Goal: Task Accomplishment & Management: Use online tool/utility

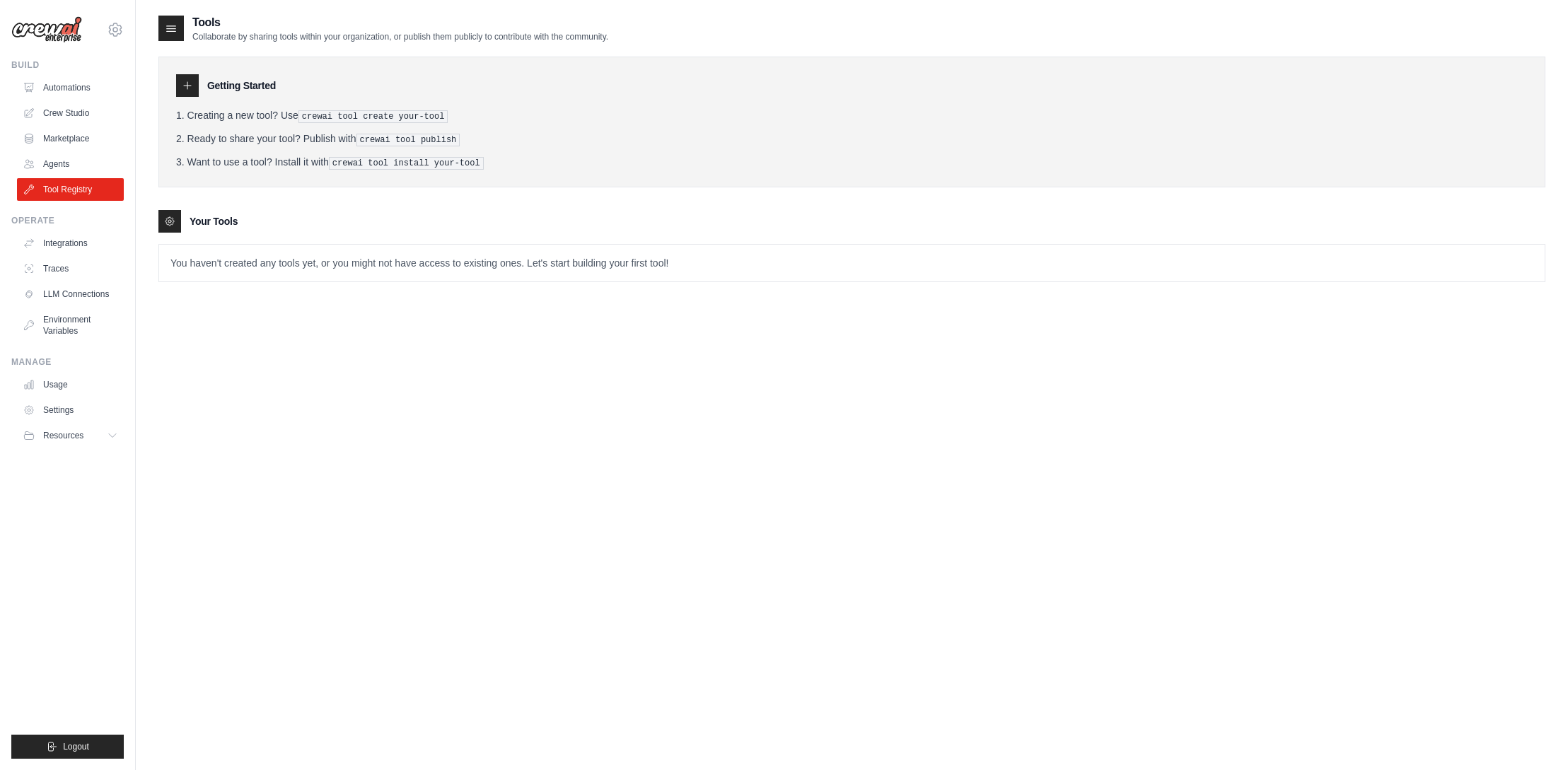
scroll to position [1, 0]
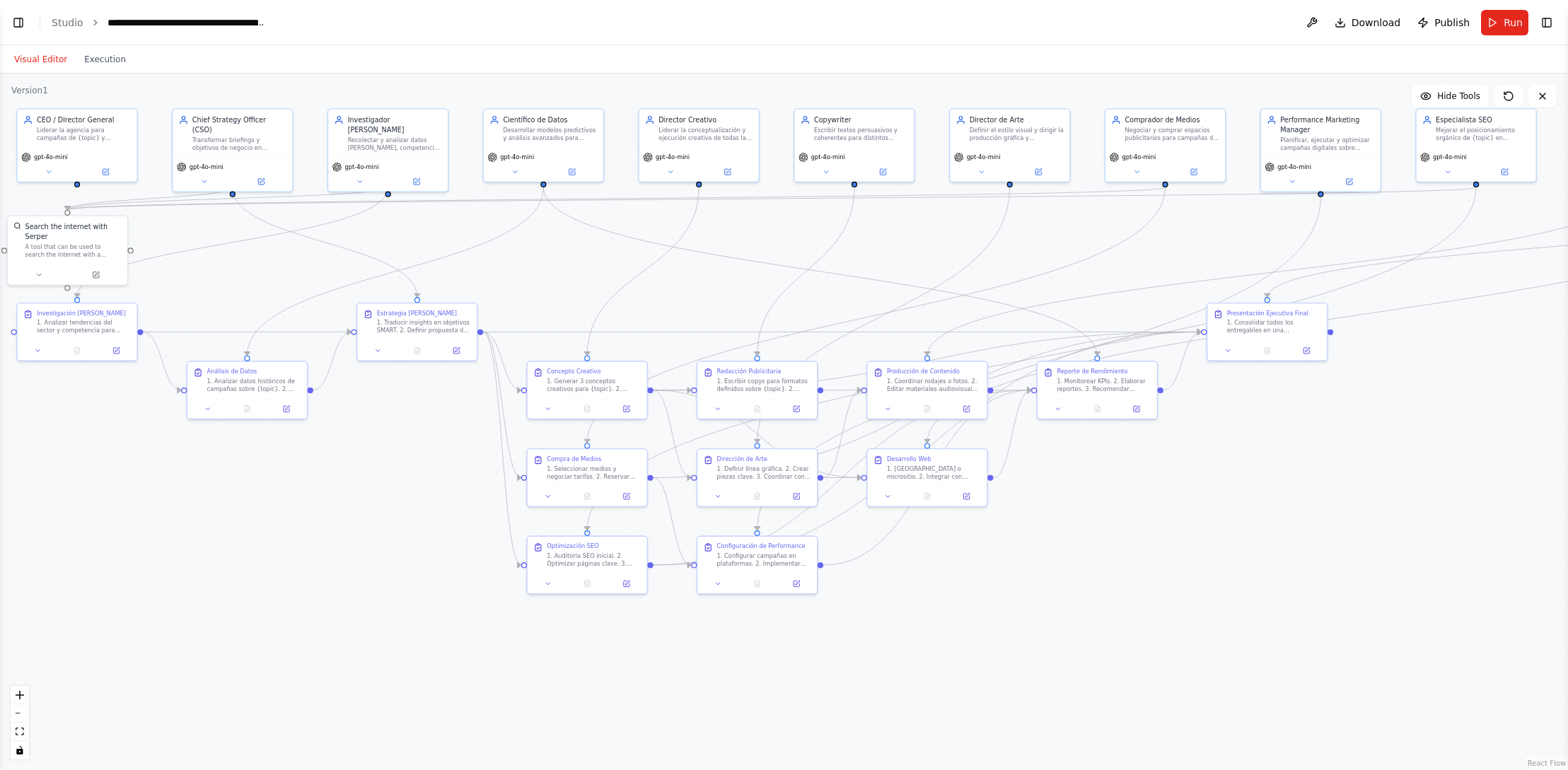
scroll to position [7864, 0]
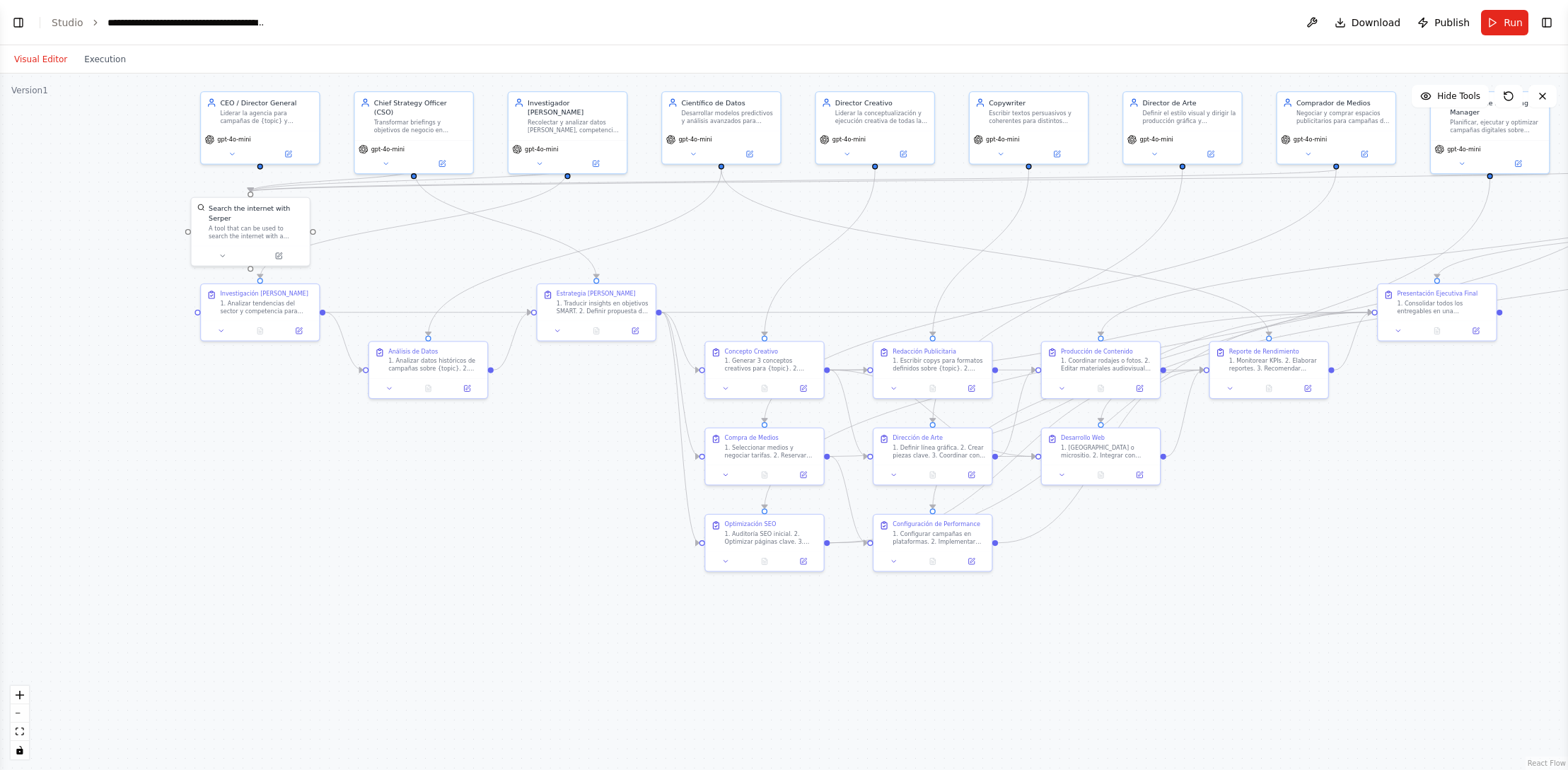
drag, startPoint x: 378, startPoint y: 223, endPoint x: 679, endPoint y: 231, distance: 301.1
click at [557, 204] on div ".deletable-edge-delete-btn { width: 20px; height: 20px; border: 0px solid #ffff…" at bounding box center [784, 422] width 1568 height 697
click at [1549, 17] on button "Toggle Right Sidebar" at bounding box center [1547, 23] width 20 height 20
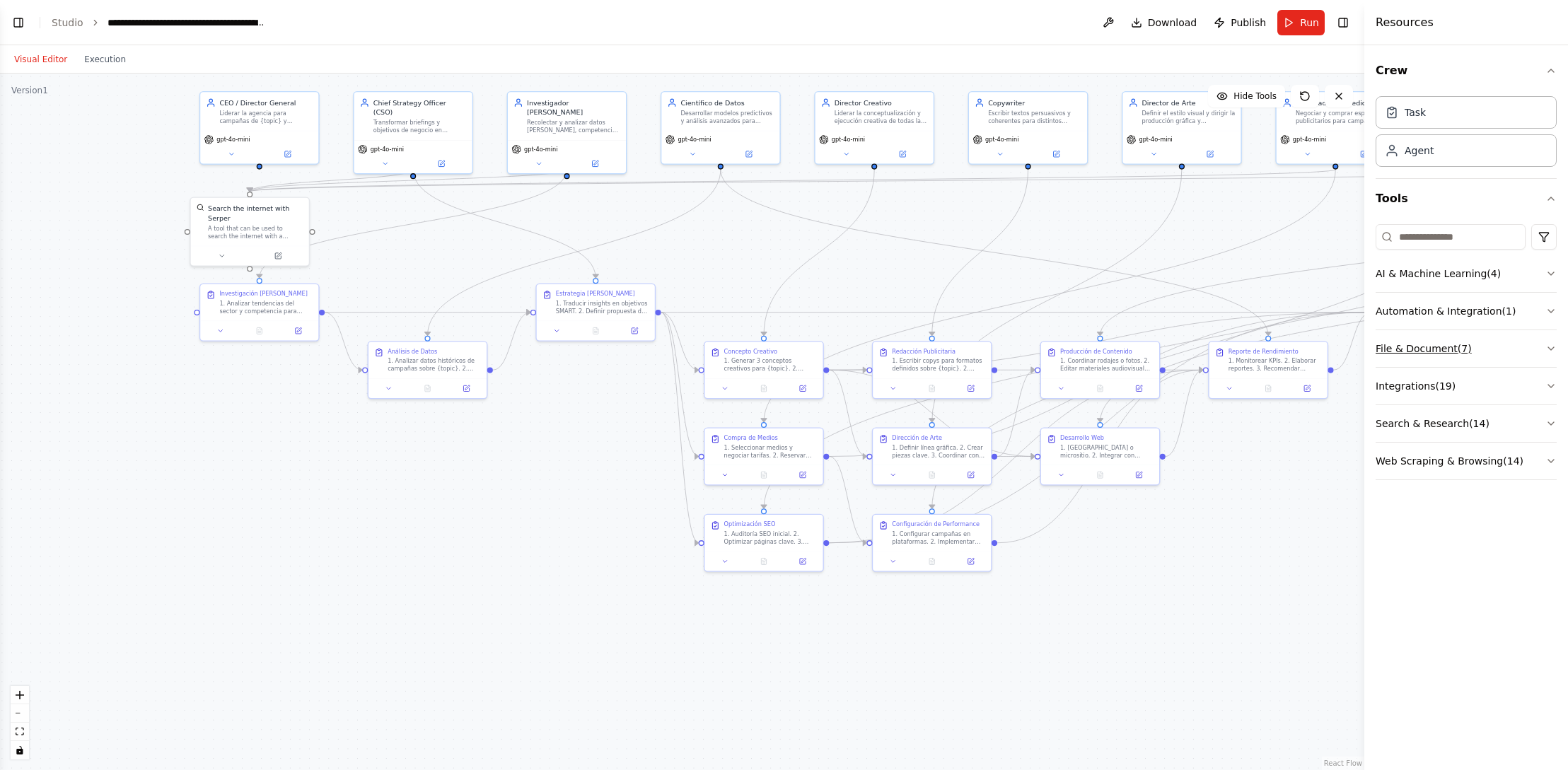
click at [1449, 346] on button "File & Document ( 7 )" at bounding box center [1466, 349] width 181 height 37
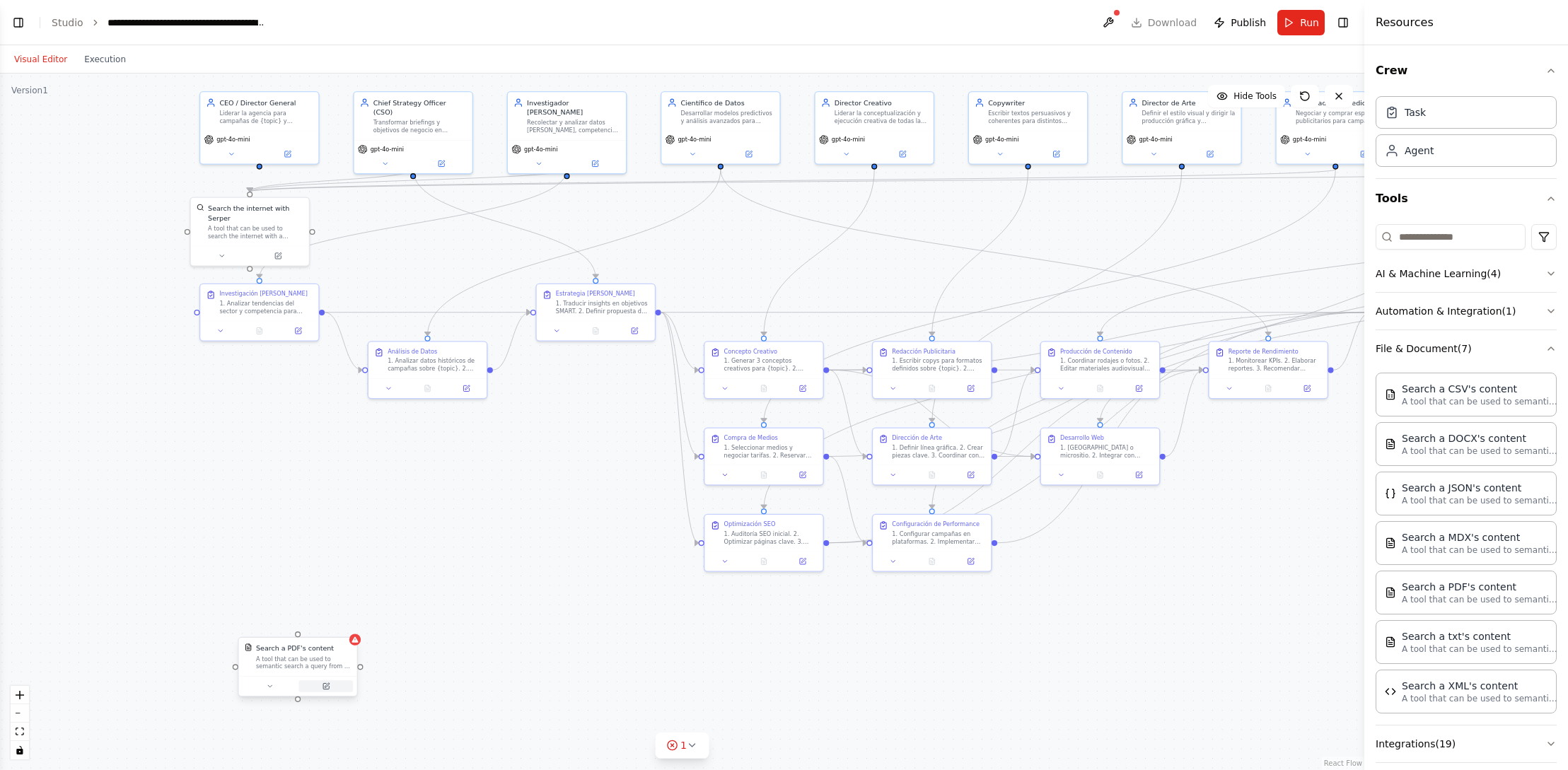
click at [330, 688] on button at bounding box center [325, 686] width 54 height 11
click at [280, 226] on div "A tool that can be used to search the internet with a search_query. Supports di…" at bounding box center [255, 230] width 95 height 16
click at [280, 259] on button at bounding box center [278, 254] width 54 height 11
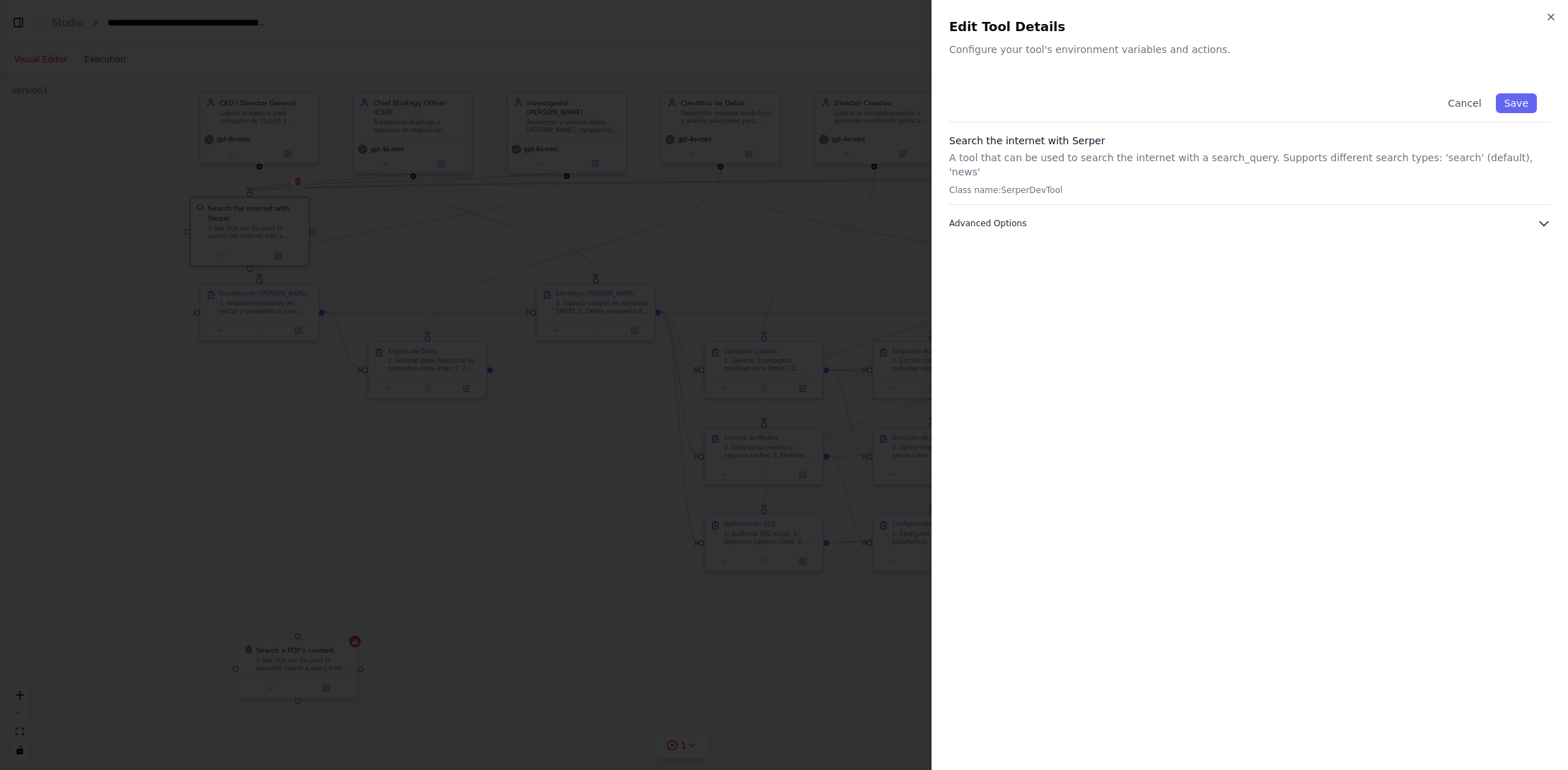
click at [1539, 216] on icon "button" at bounding box center [1543, 223] width 14 height 14
click at [1551, 18] on icon "button" at bounding box center [1551, 17] width 11 height 11
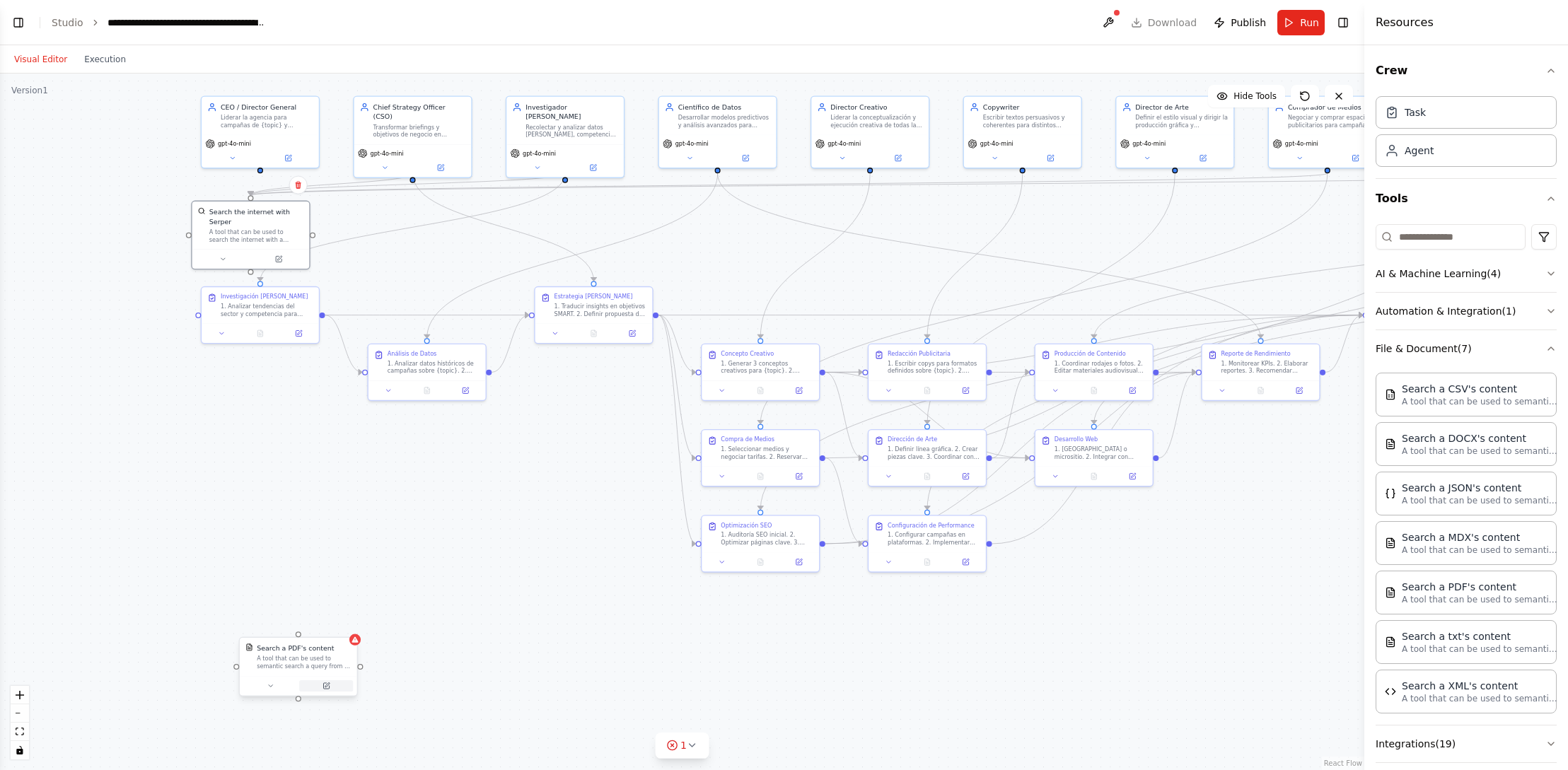
click at [325, 689] on icon at bounding box center [326, 686] width 6 height 6
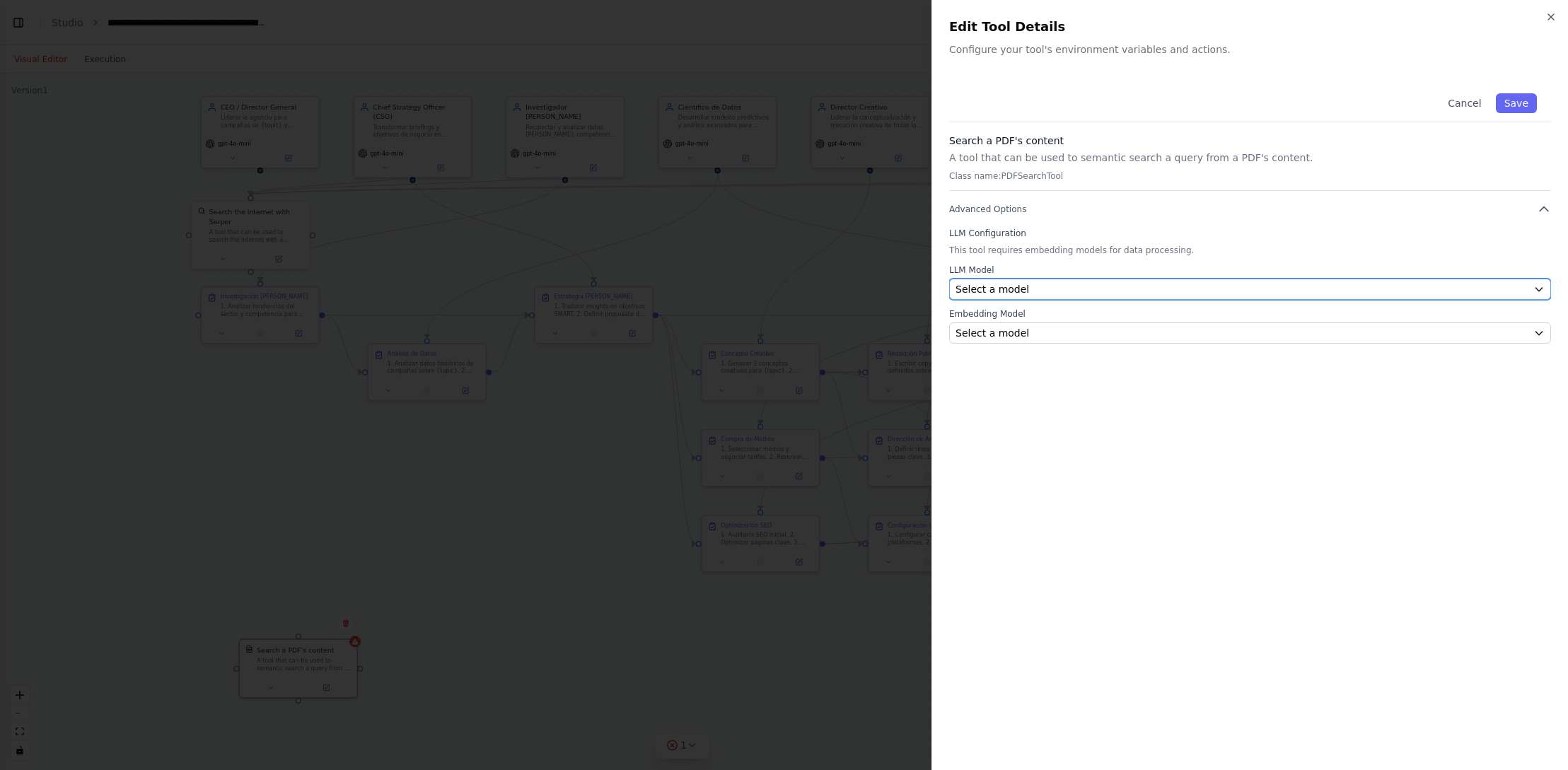
click at [1035, 294] on div "Select a model" at bounding box center [1241, 288] width 572 height 14
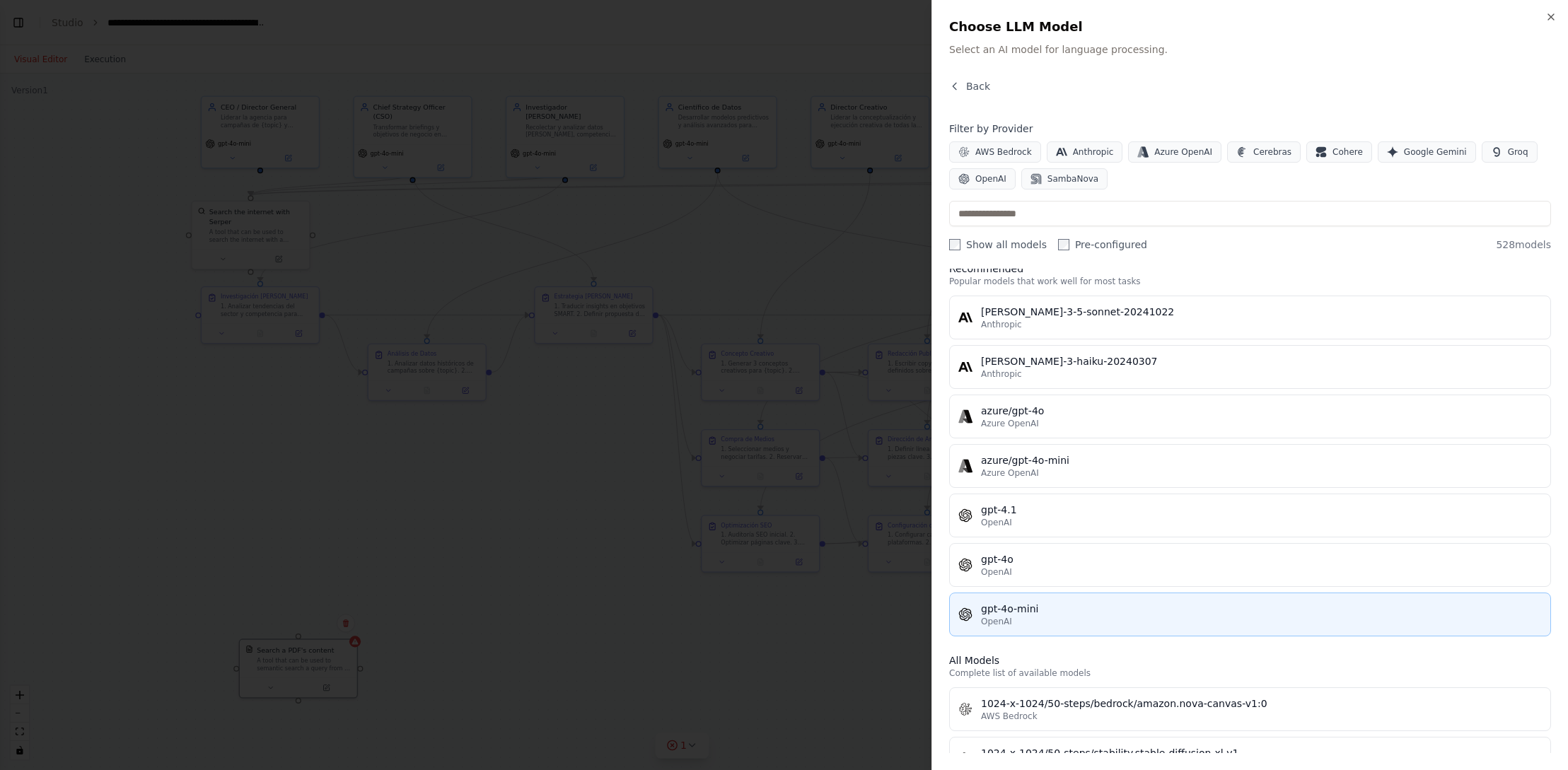
scroll to position [22, 0]
click at [1086, 610] on div "gpt-4o-mini" at bounding box center [1260, 605] width 561 height 14
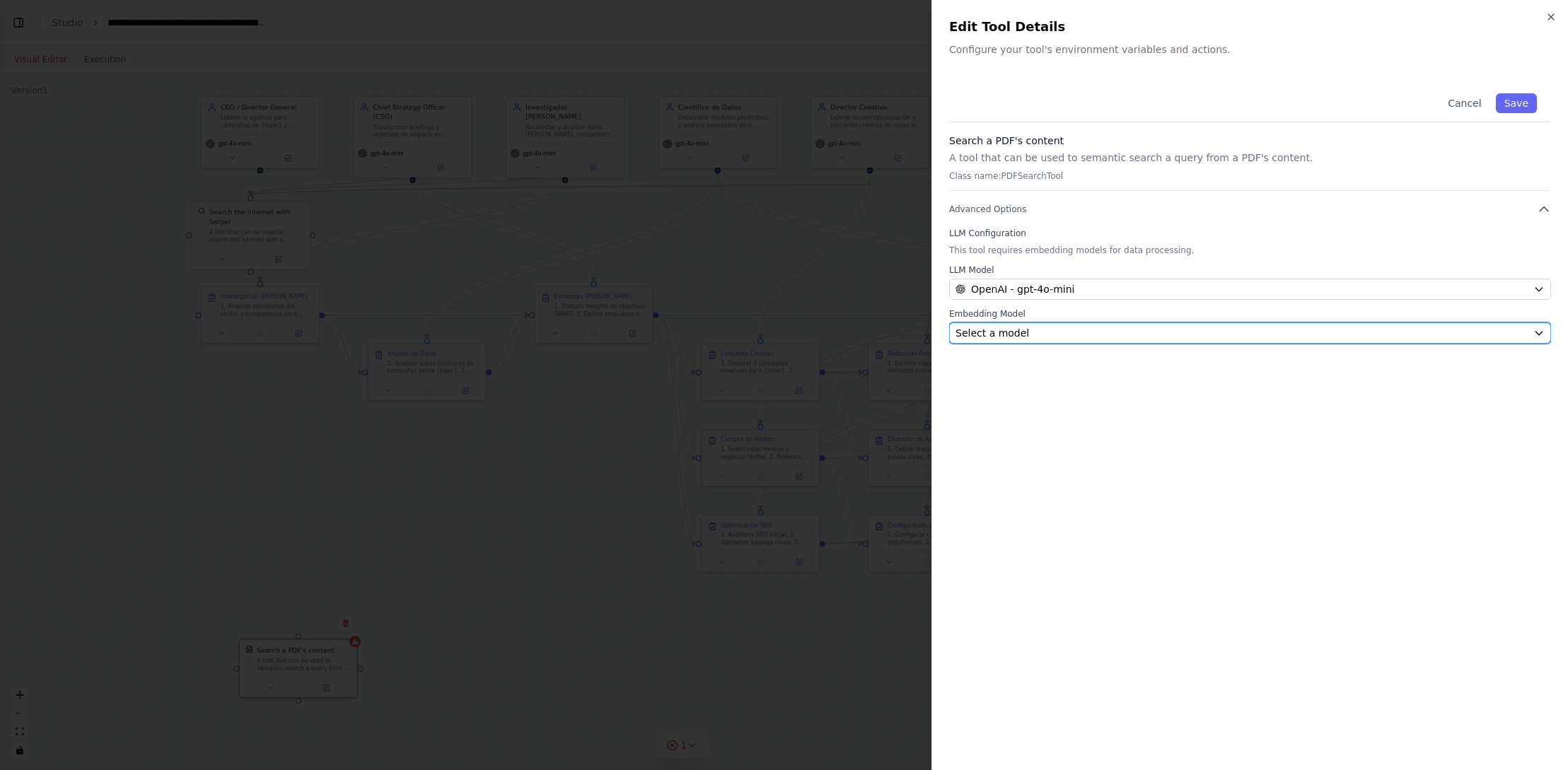
click at [1181, 332] on div "Select a model" at bounding box center [1241, 332] width 572 height 14
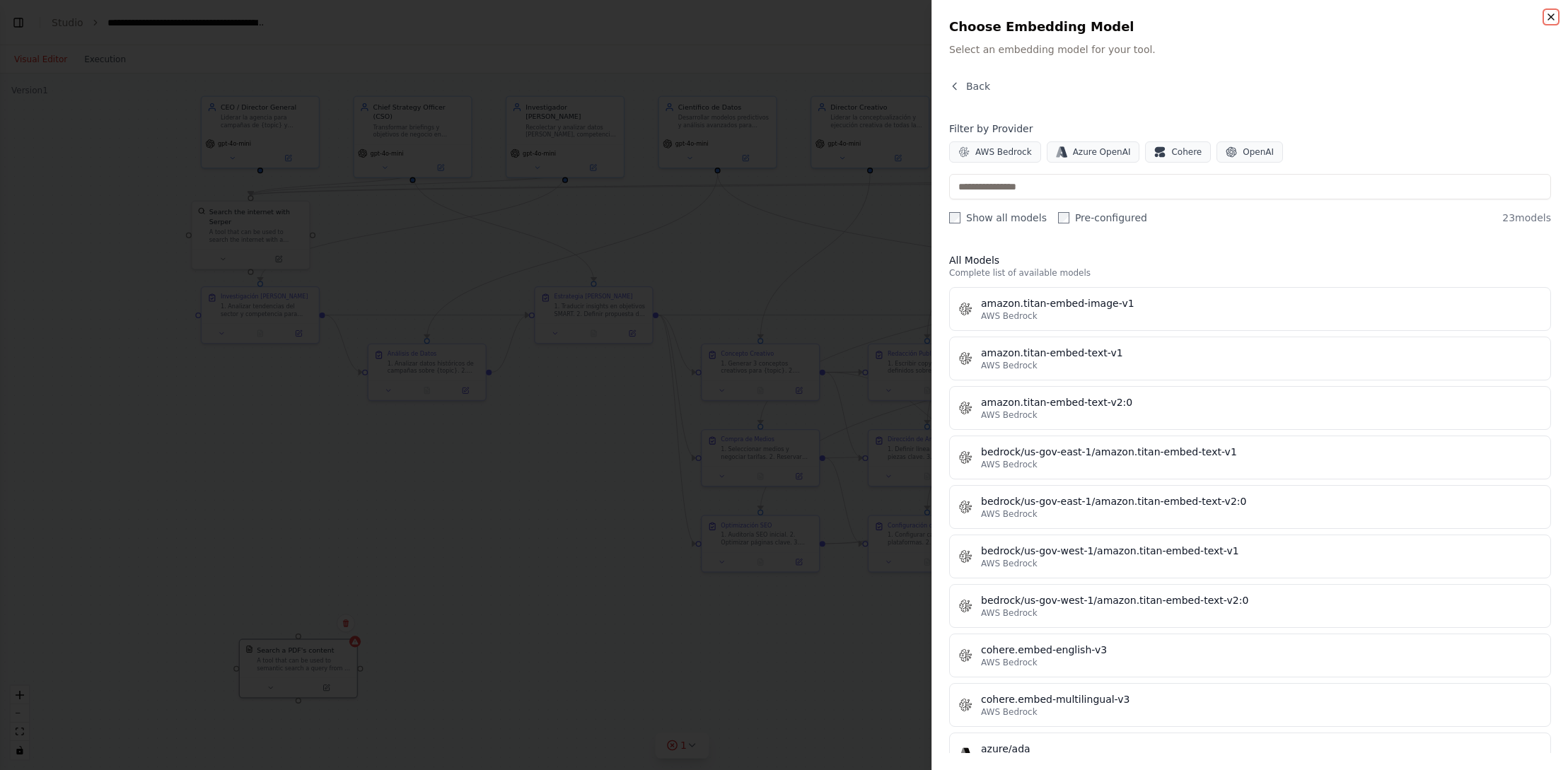
click at [1553, 16] on icon "button" at bounding box center [1551, 17] width 11 height 11
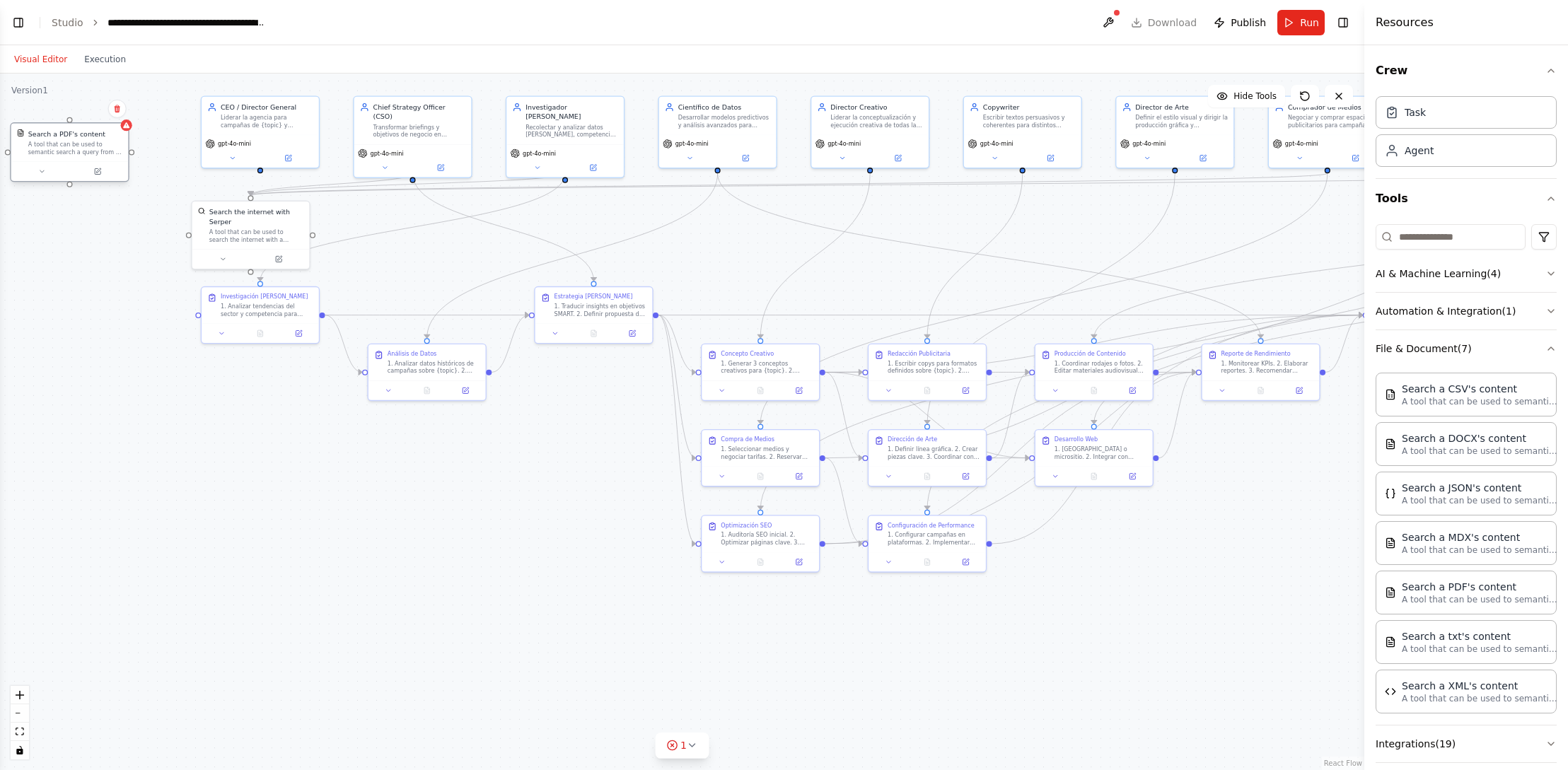
drag, startPoint x: 315, startPoint y: 660, endPoint x: 98, endPoint y: 155, distance: 549.6
click at [87, 150] on div "A tool that can be used to semantic search a query from a PDF's content." at bounding box center [75, 148] width 94 height 16
drag, startPoint x: 133, startPoint y: 152, endPoint x: 265, endPoint y: 166, distance: 132.7
click at [265, 166] on div "CEO / Director General Liderar la agencia para campañas de {topic} y asegurar l…" at bounding box center [612, 283] width 919 height 470
drag, startPoint x: 63, startPoint y: 158, endPoint x: 69, endPoint y: 212, distance: 54.3
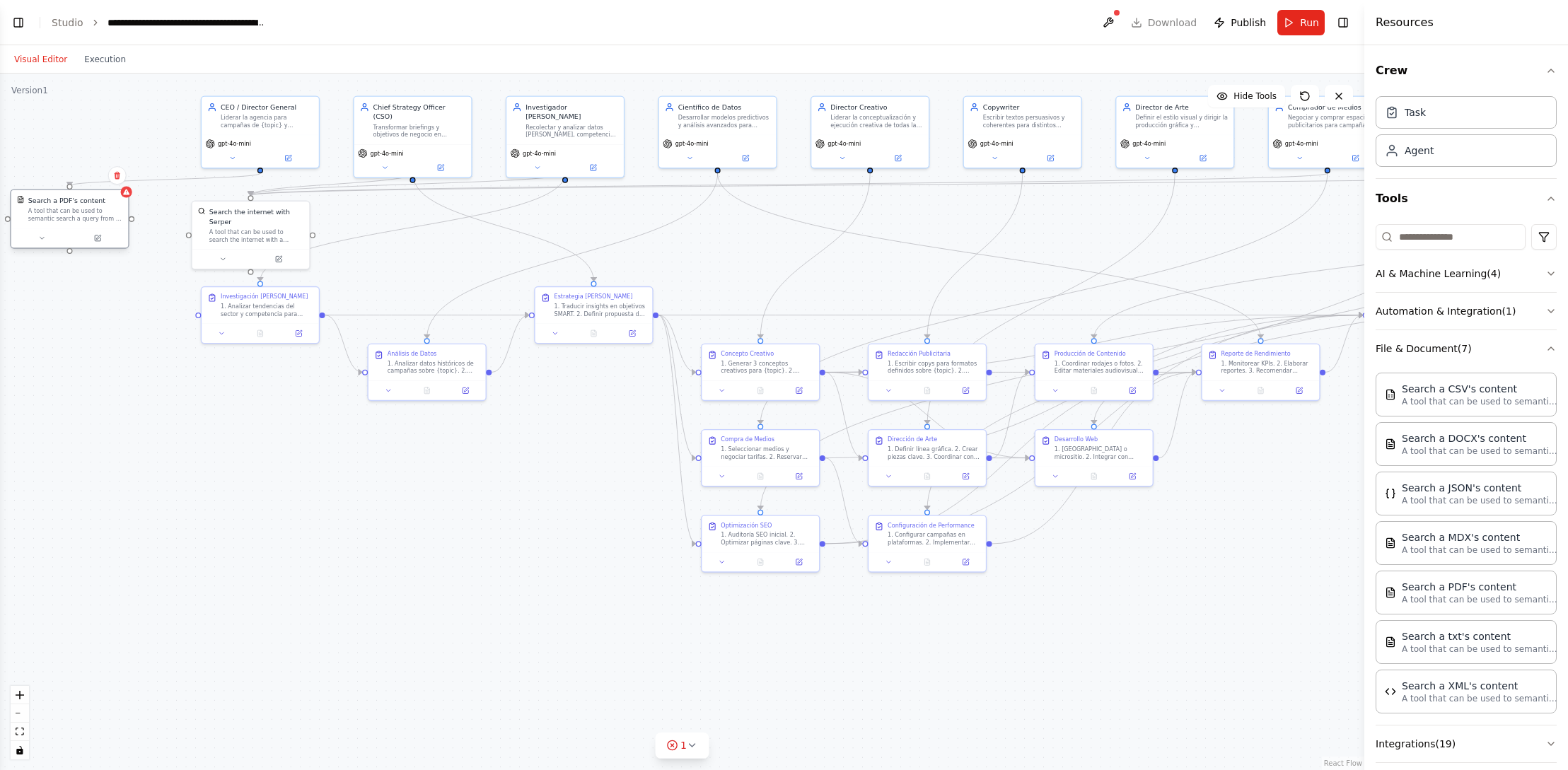
click at [69, 212] on div "A tool that can be used to semantic search a query from a PDF's content." at bounding box center [75, 215] width 94 height 16
click at [98, 239] on icon at bounding box center [98, 237] width 5 height 5
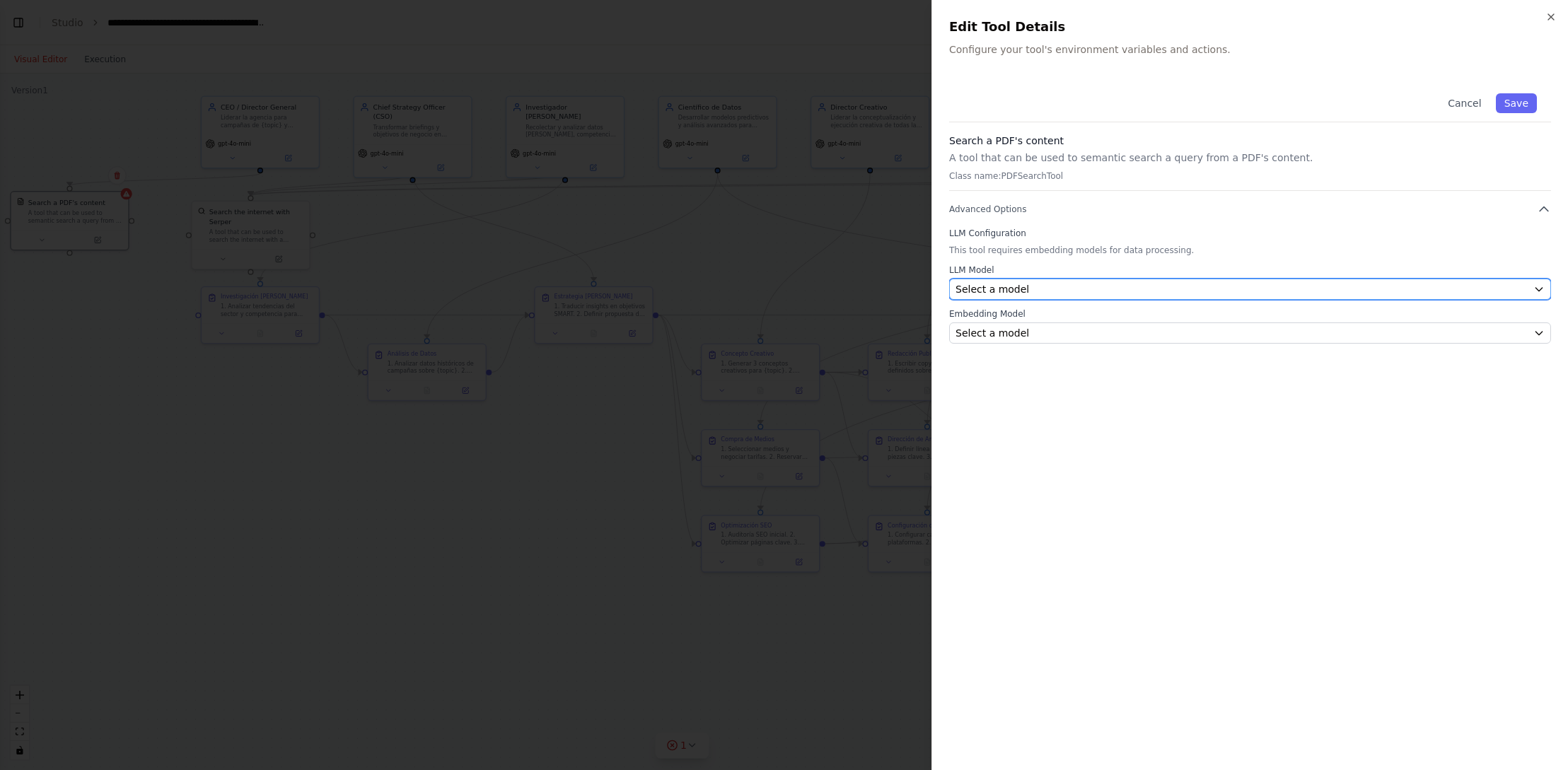
click at [1039, 288] on div "Select a model" at bounding box center [1241, 288] width 572 height 14
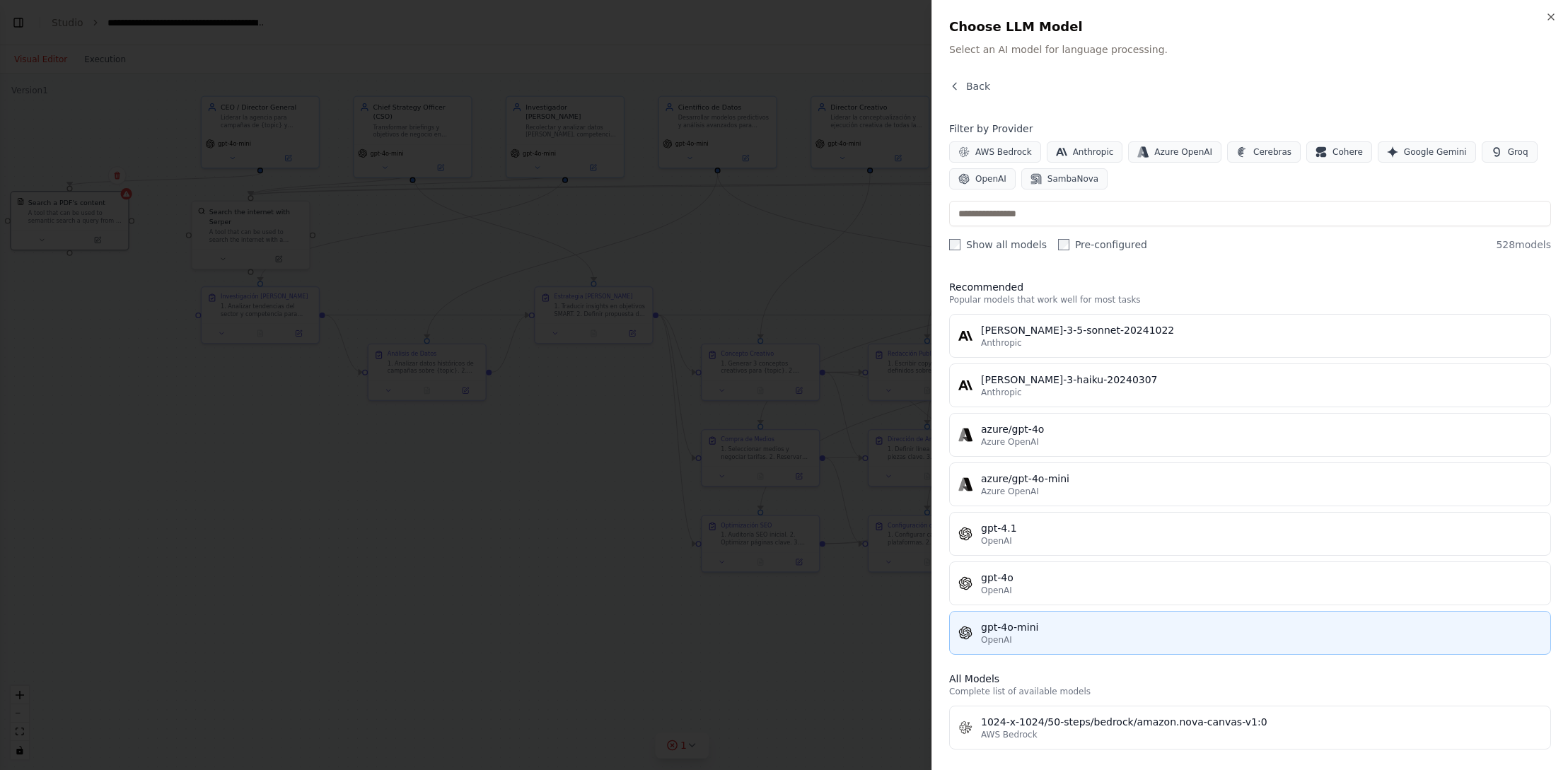
click at [1087, 636] on div "OpenAI" at bounding box center [1260, 640] width 561 height 11
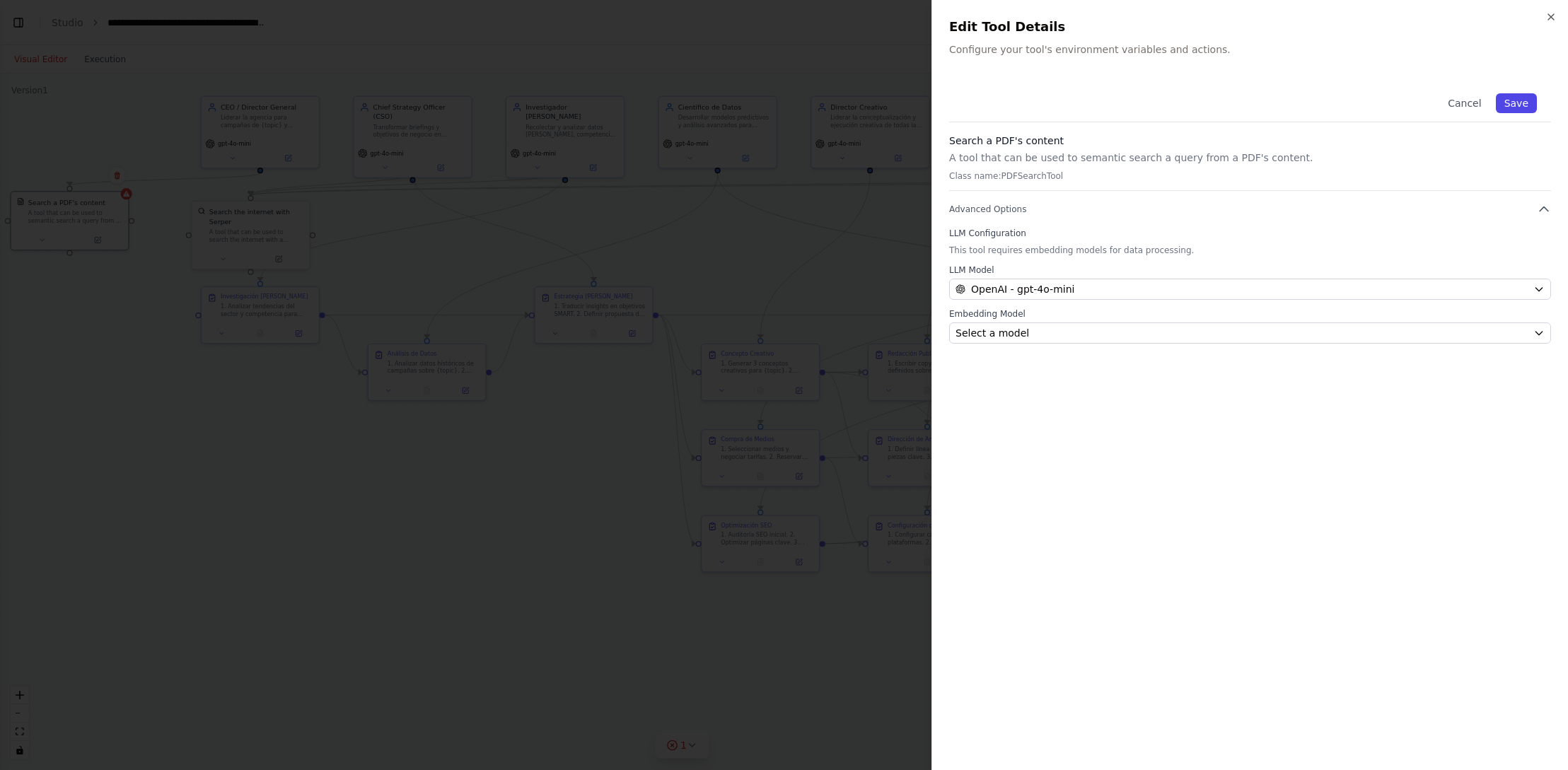
click at [1523, 101] on button "Save" at bounding box center [1516, 103] width 41 height 20
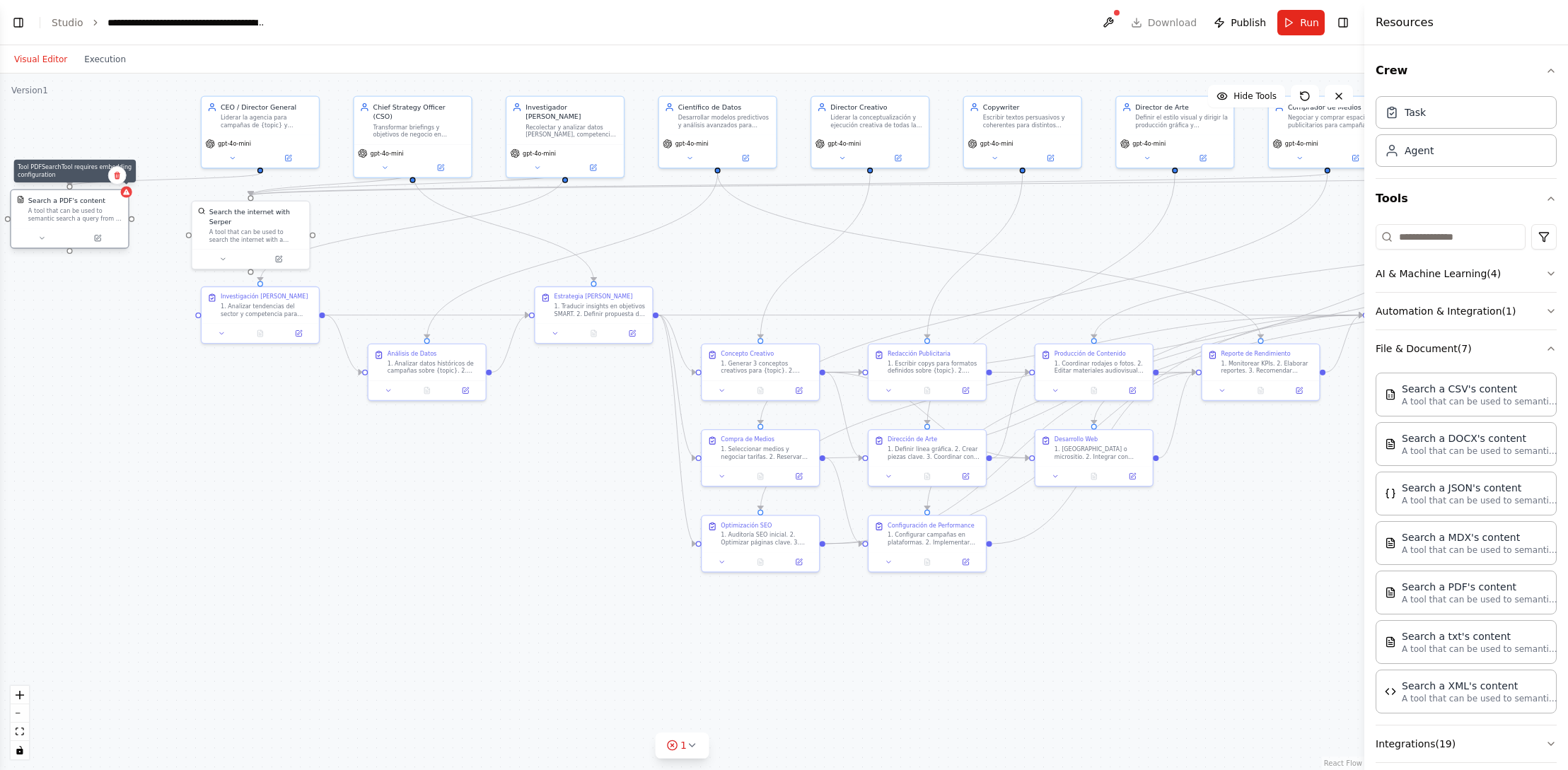
click at [130, 195] on icon at bounding box center [126, 192] width 7 height 7
click at [126, 197] on div "Search a PDF's content A tool that can be used to semantic search a query from …" at bounding box center [70, 209] width 118 height 38
click at [127, 195] on icon at bounding box center [126, 192] width 7 height 7
click at [102, 240] on button at bounding box center [98, 239] width 53 height 11
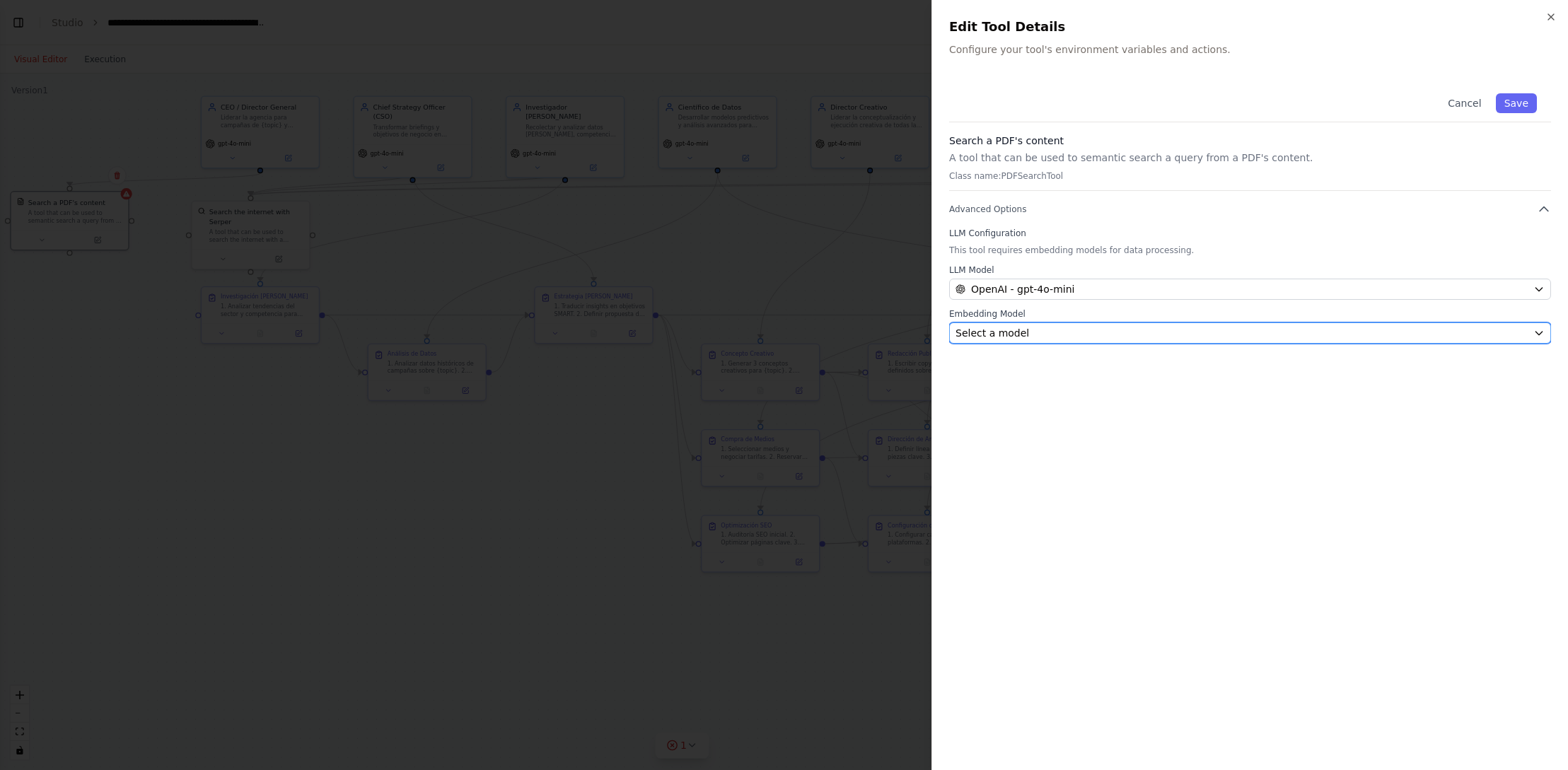
click at [1098, 334] on div "Select a model" at bounding box center [1241, 332] width 572 height 14
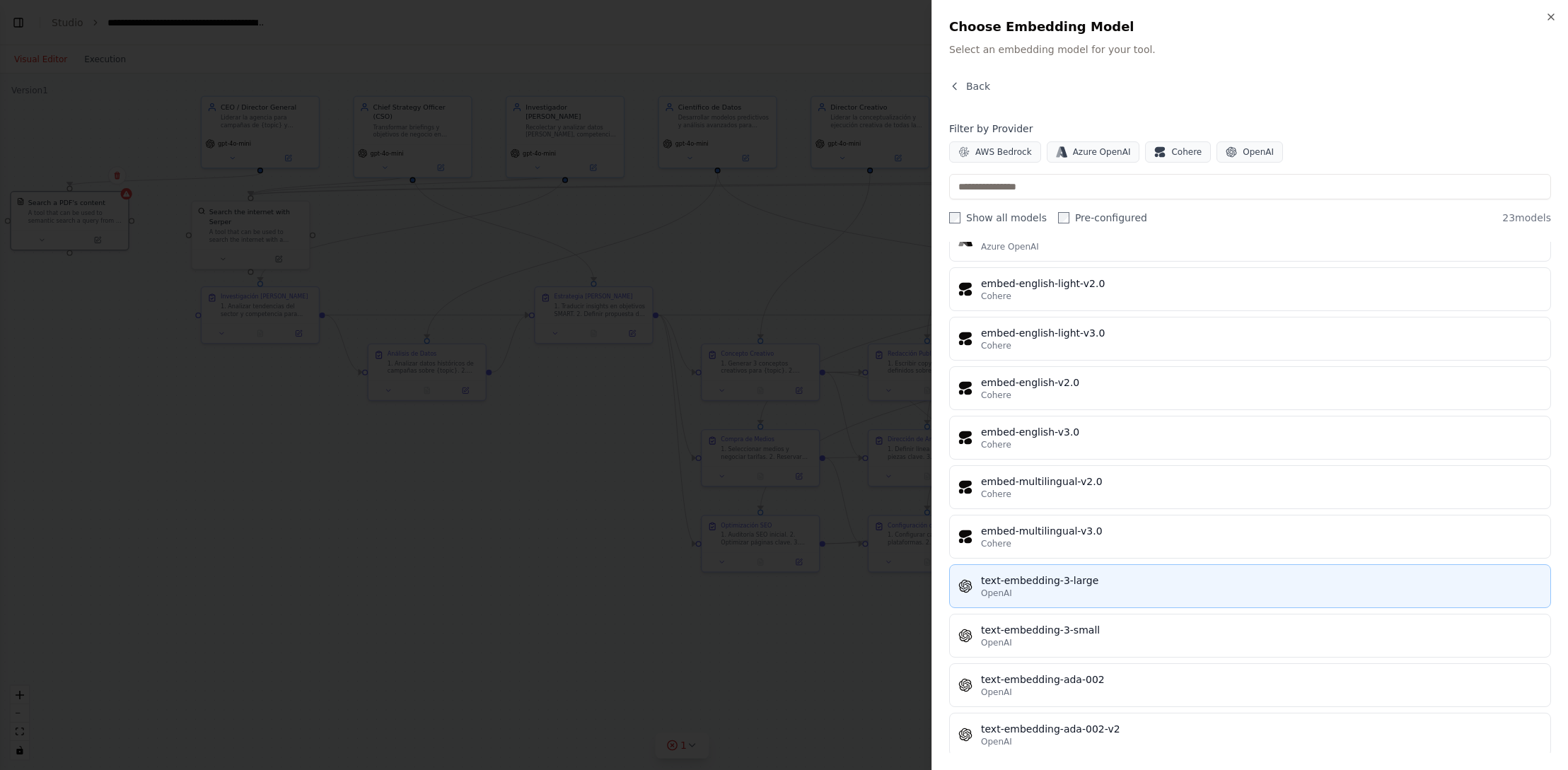
scroll to position [660, 0]
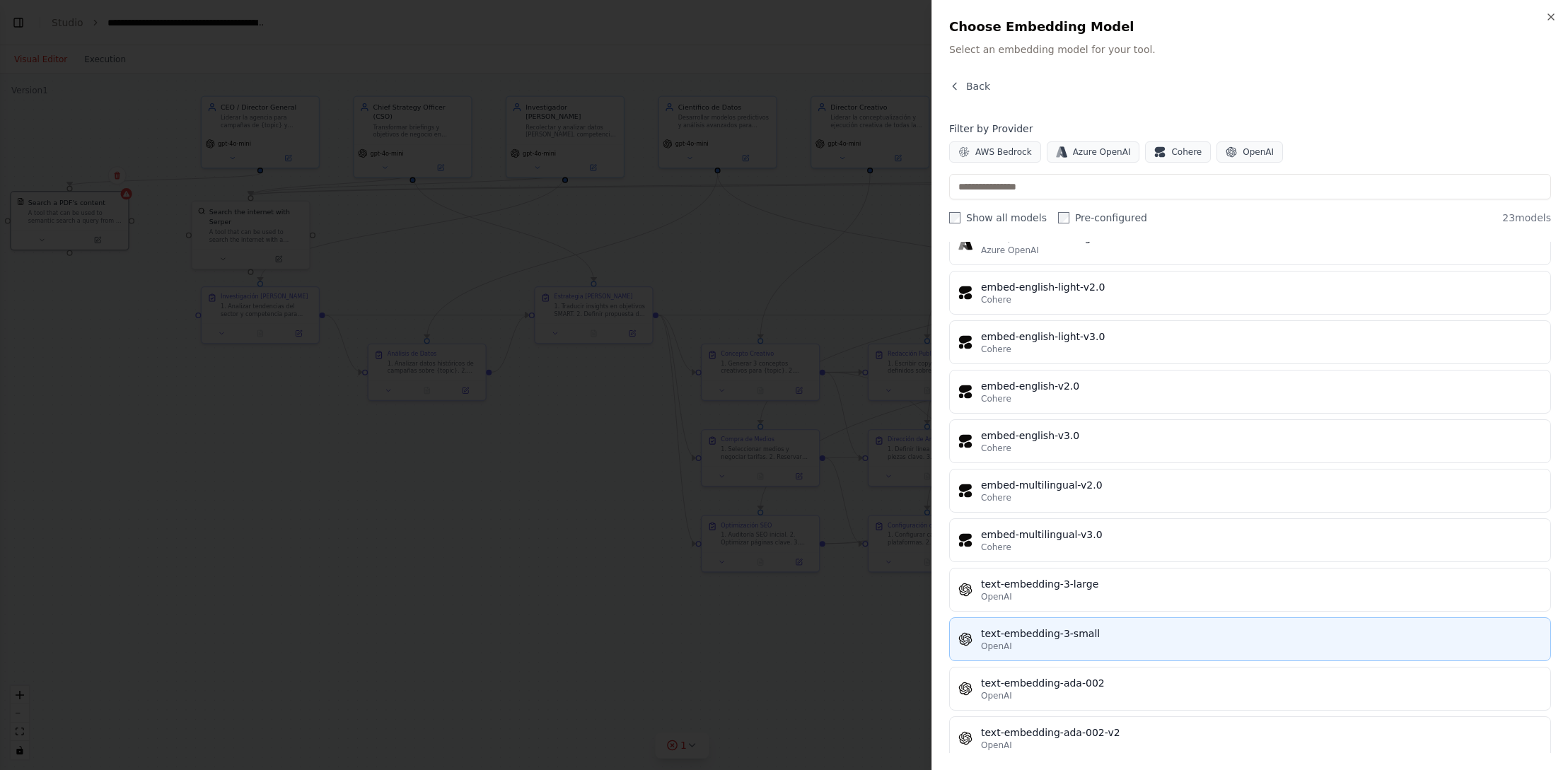
click at [1266, 630] on div "text-embedding-3-small" at bounding box center [1260, 634] width 561 height 14
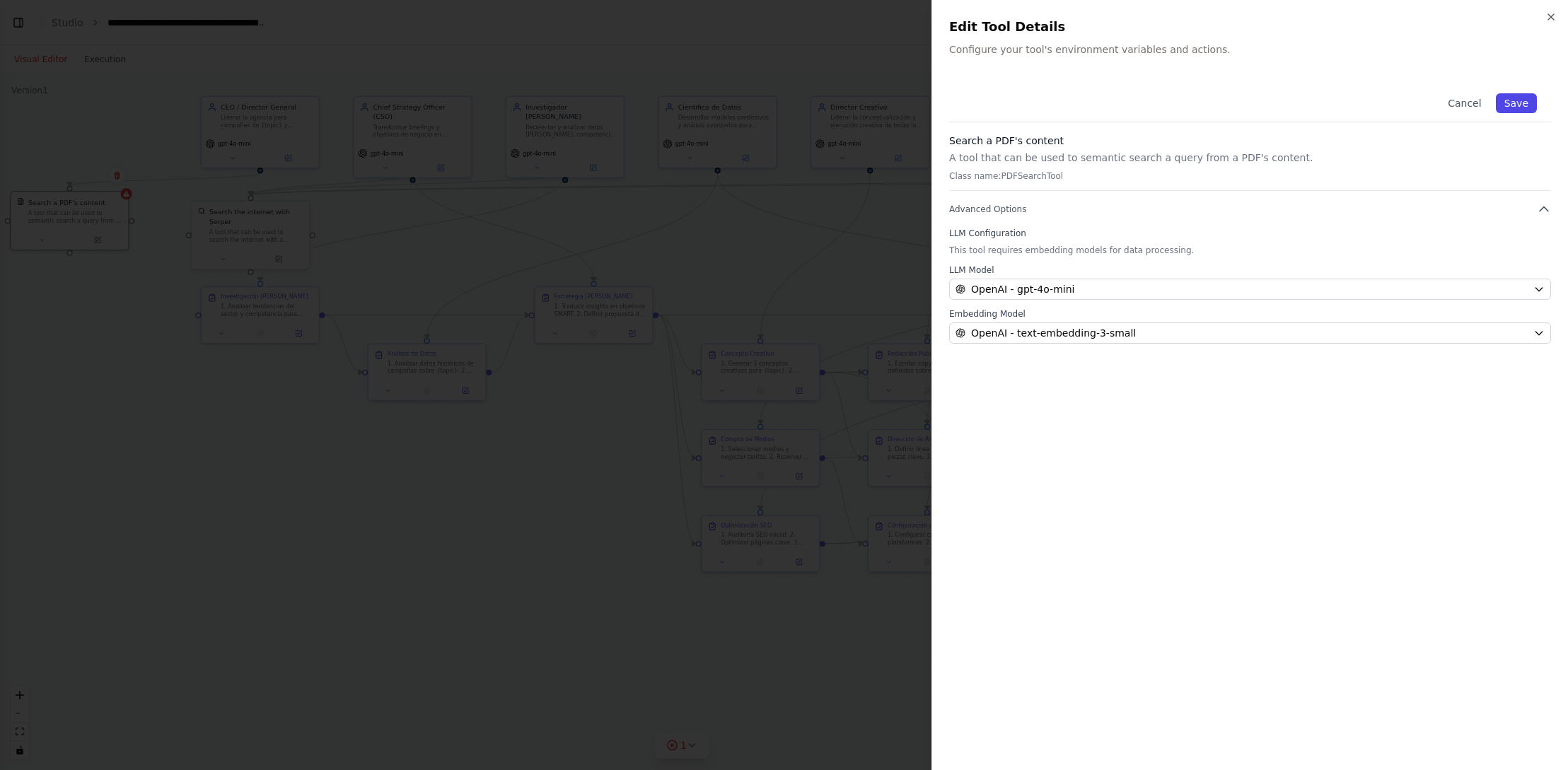
click at [1523, 101] on button "Save" at bounding box center [1516, 103] width 41 height 20
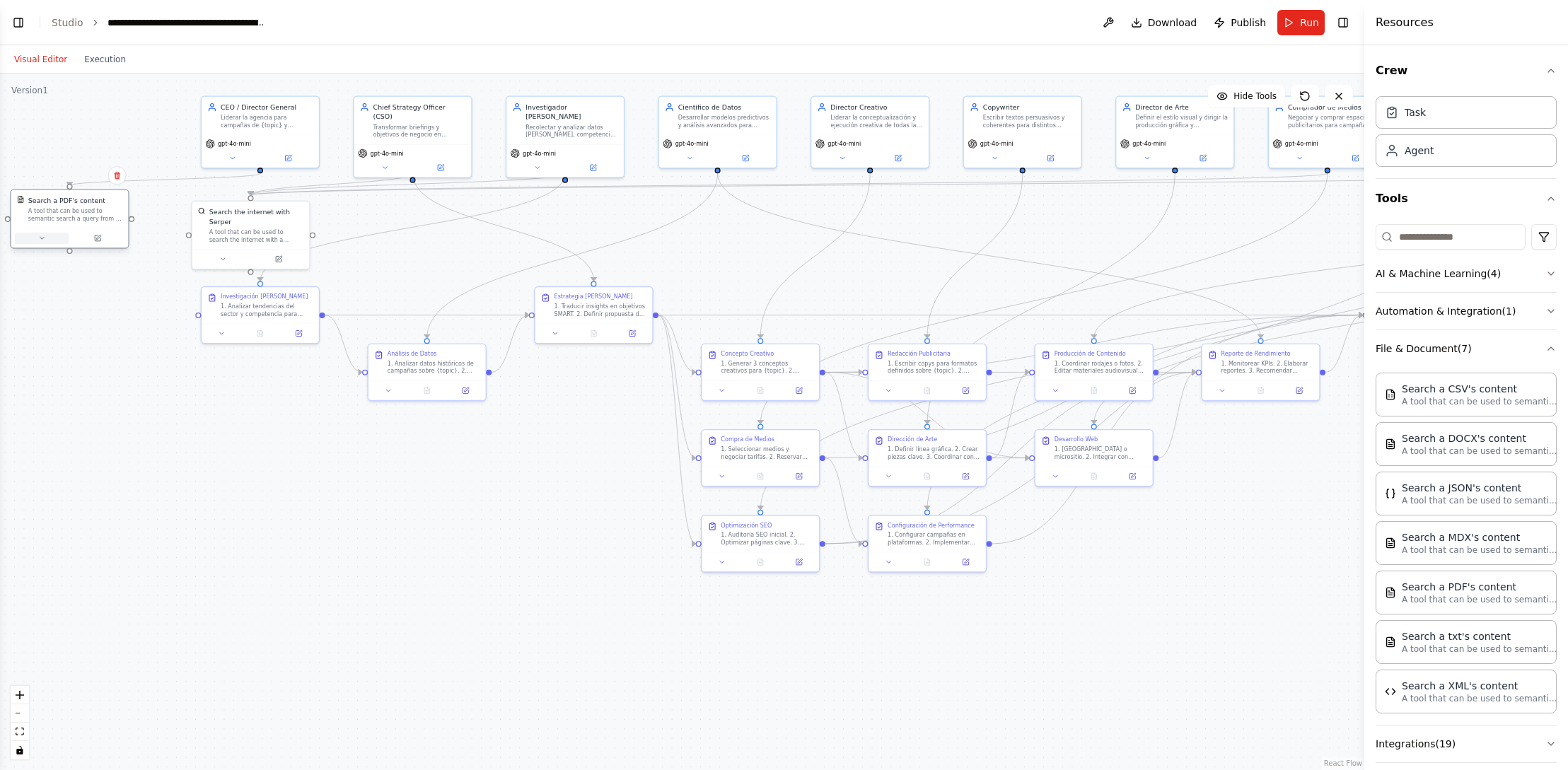
click at [41, 238] on icon at bounding box center [41, 238] width 4 height 2
click at [366, 551] on div ".deletable-edge-delete-btn { width: 20px; height: 20px; border: 0px solid #ffff…" at bounding box center [682, 422] width 1365 height 697
drag, startPoint x: 319, startPoint y: 624, endPoint x: 275, endPoint y: 592, distance: 54.4
click at [319, 624] on div ".deletable-edge-delete-btn { width: 20px; height: 20px; border: 0px solid #ffff…" at bounding box center [682, 422] width 1365 height 697
click at [183, 431] on button "Save" at bounding box center [178, 428] width 28 height 14
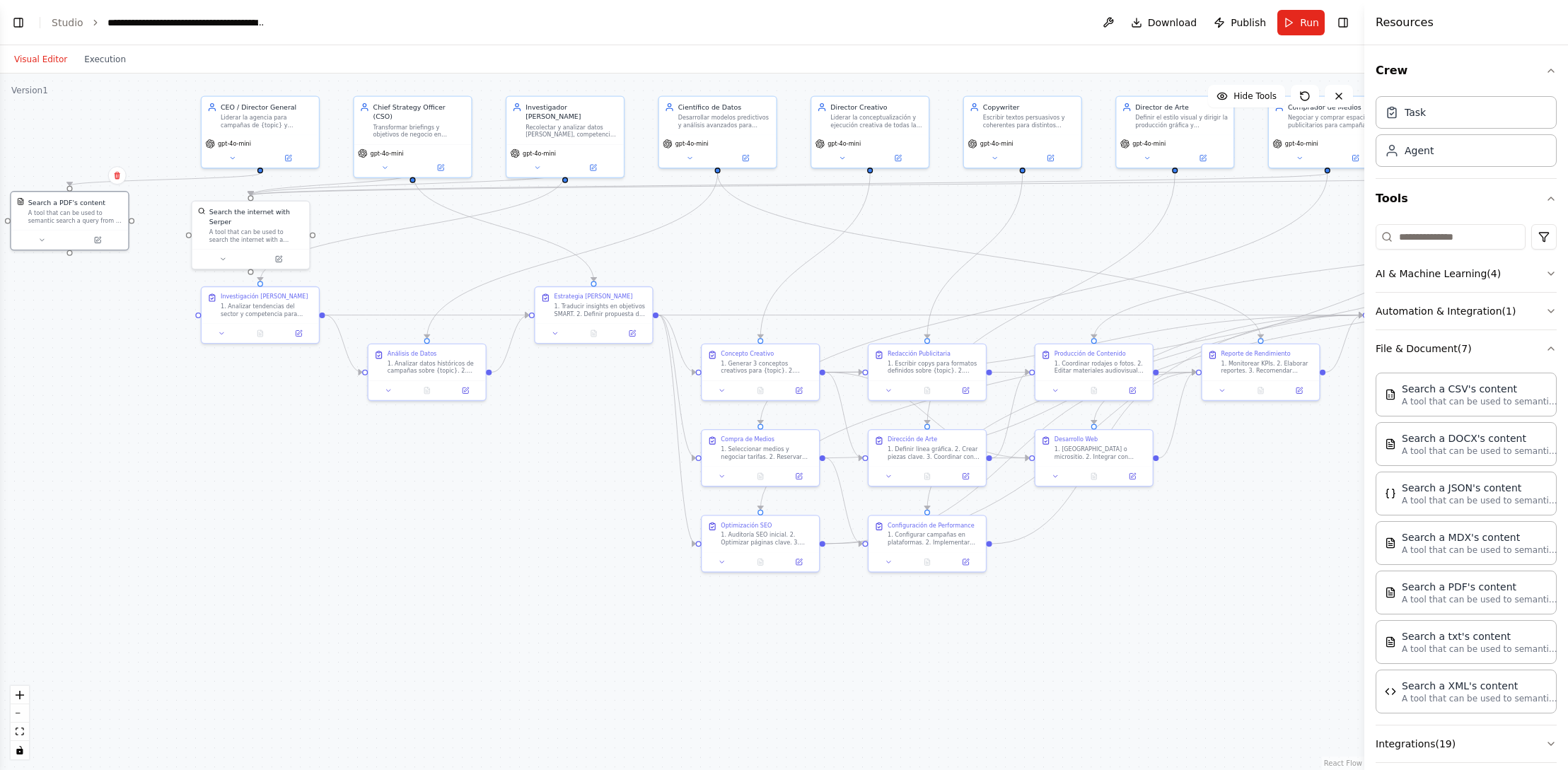
click at [233, 508] on div ".deletable-edge-delete-btn { width: 20px; height: 20px; border: 0px solid #ffff…" at bounding box center [682, 422] width 1365 height 697
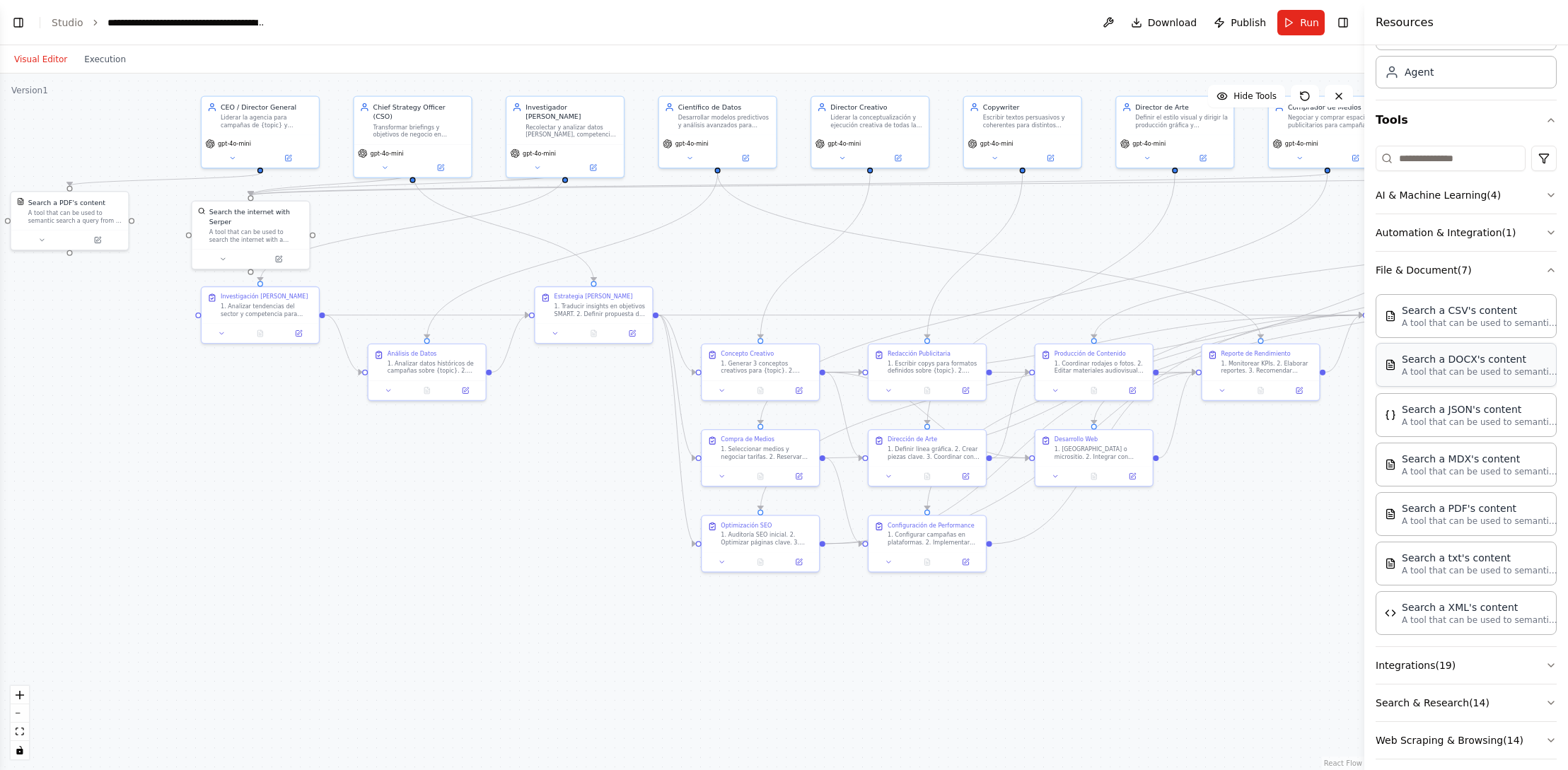
scroll to position [90, 0]
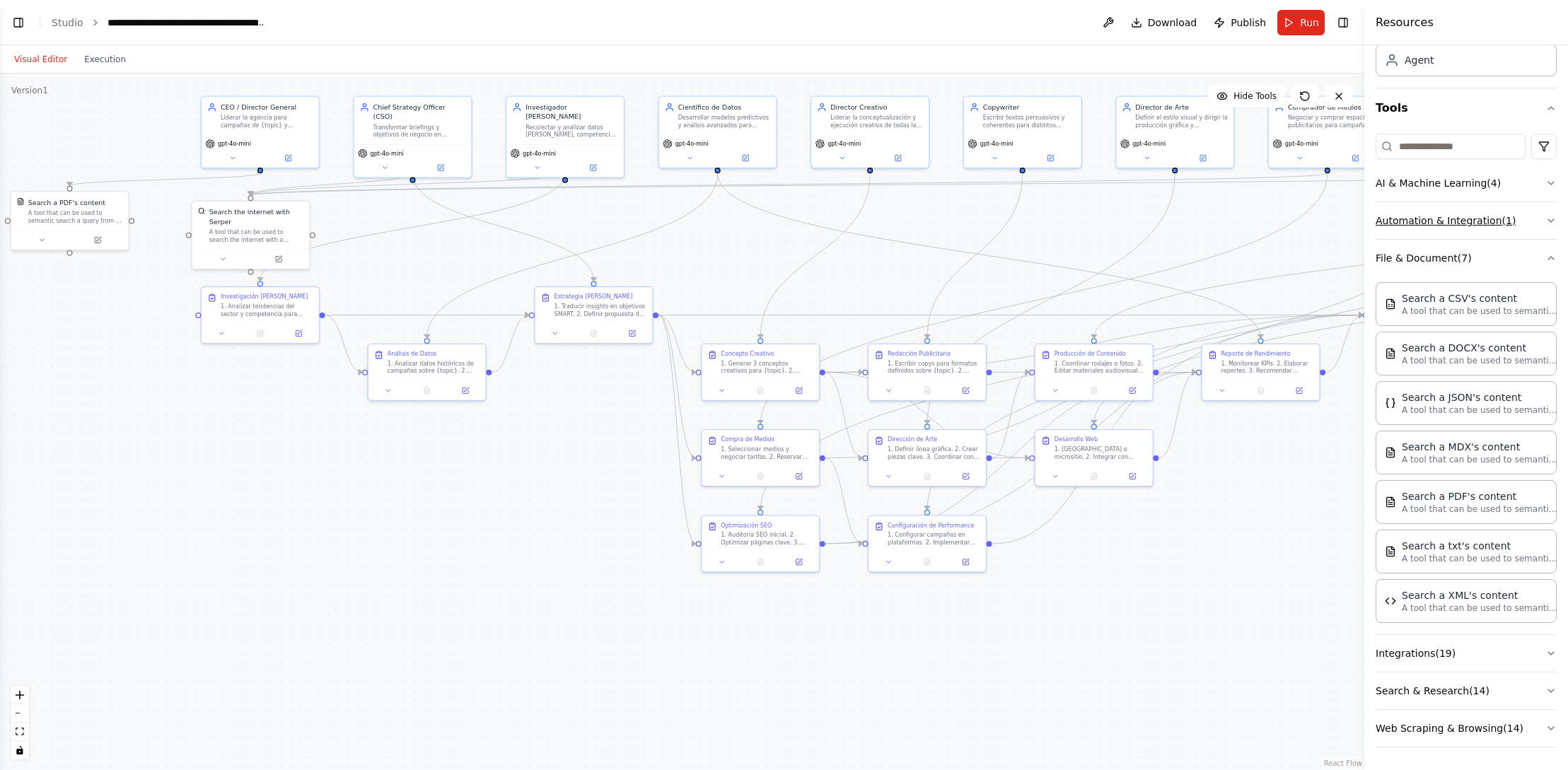
click at [1507, 222] on button "Automation & Integration ( 1 )" at bounding box center [1466, 221] width 181 height 37
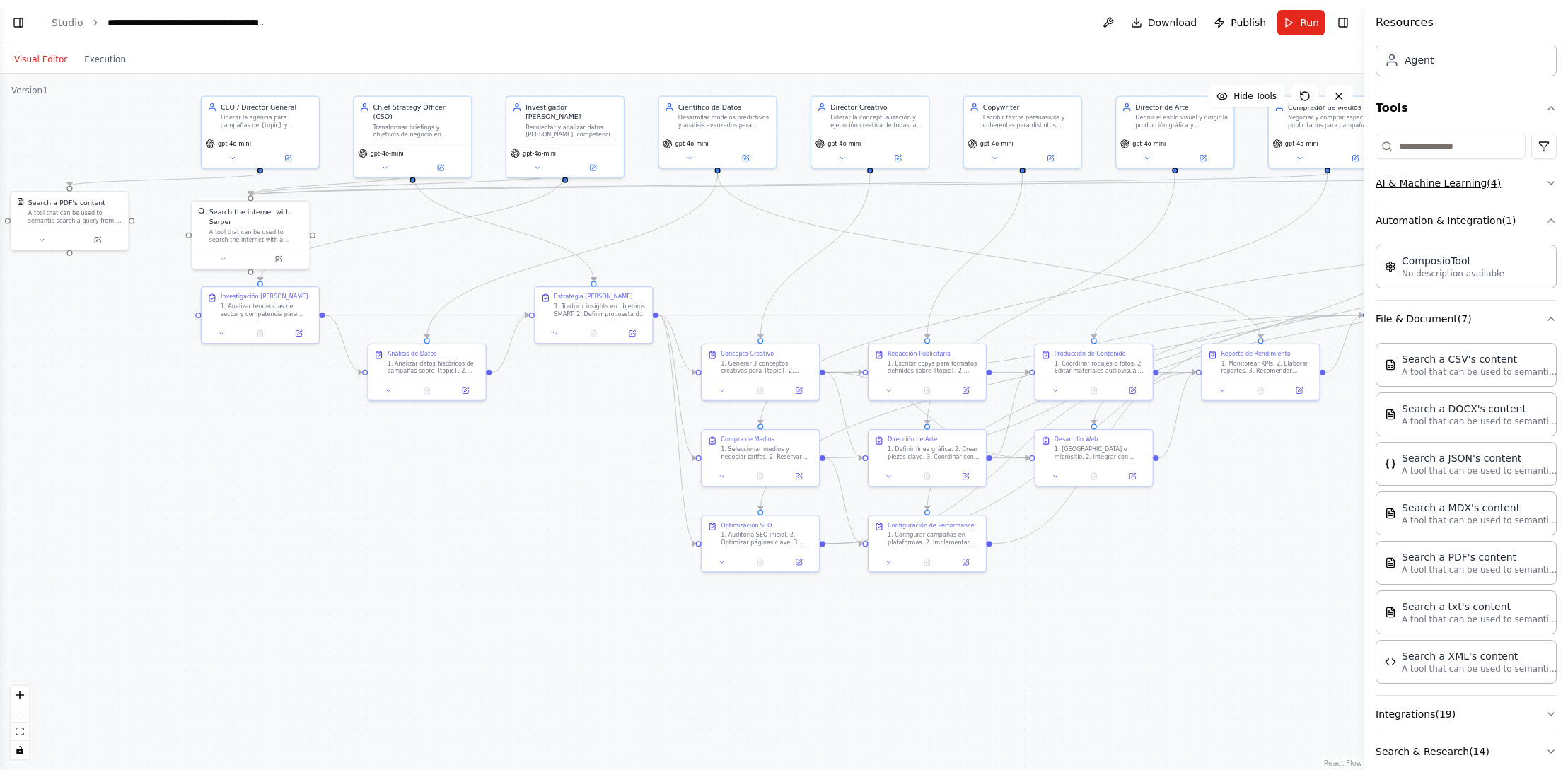
click at [1543, 183] on button "AI & Machine Learning ( 4 )" at bounding box center [1466, 183] width 181 height 37
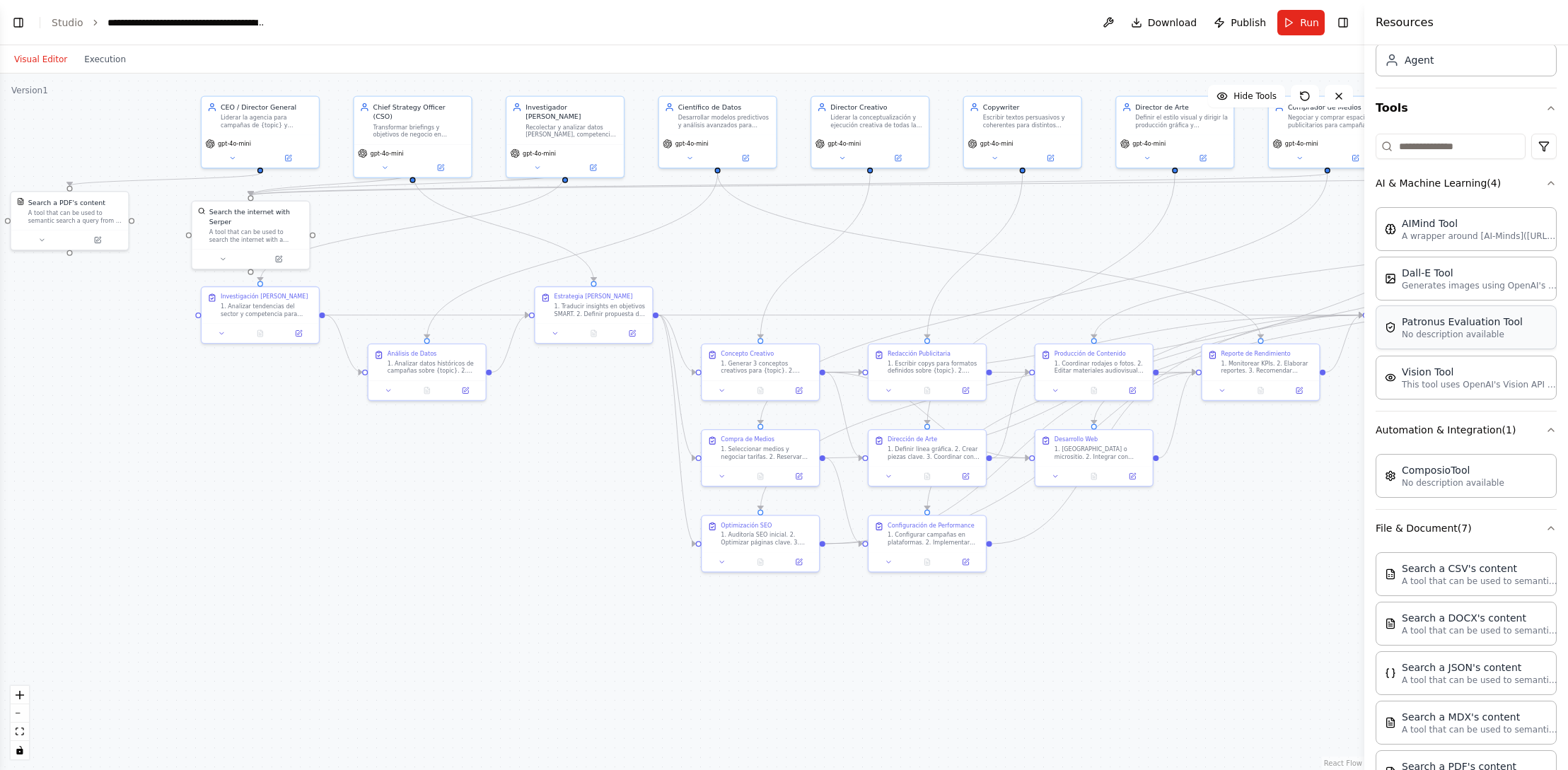
click at [1532, 340] on div "Patronus Evaluation Tool No description available" at bounding box center [1466, 328] width 181 height 44
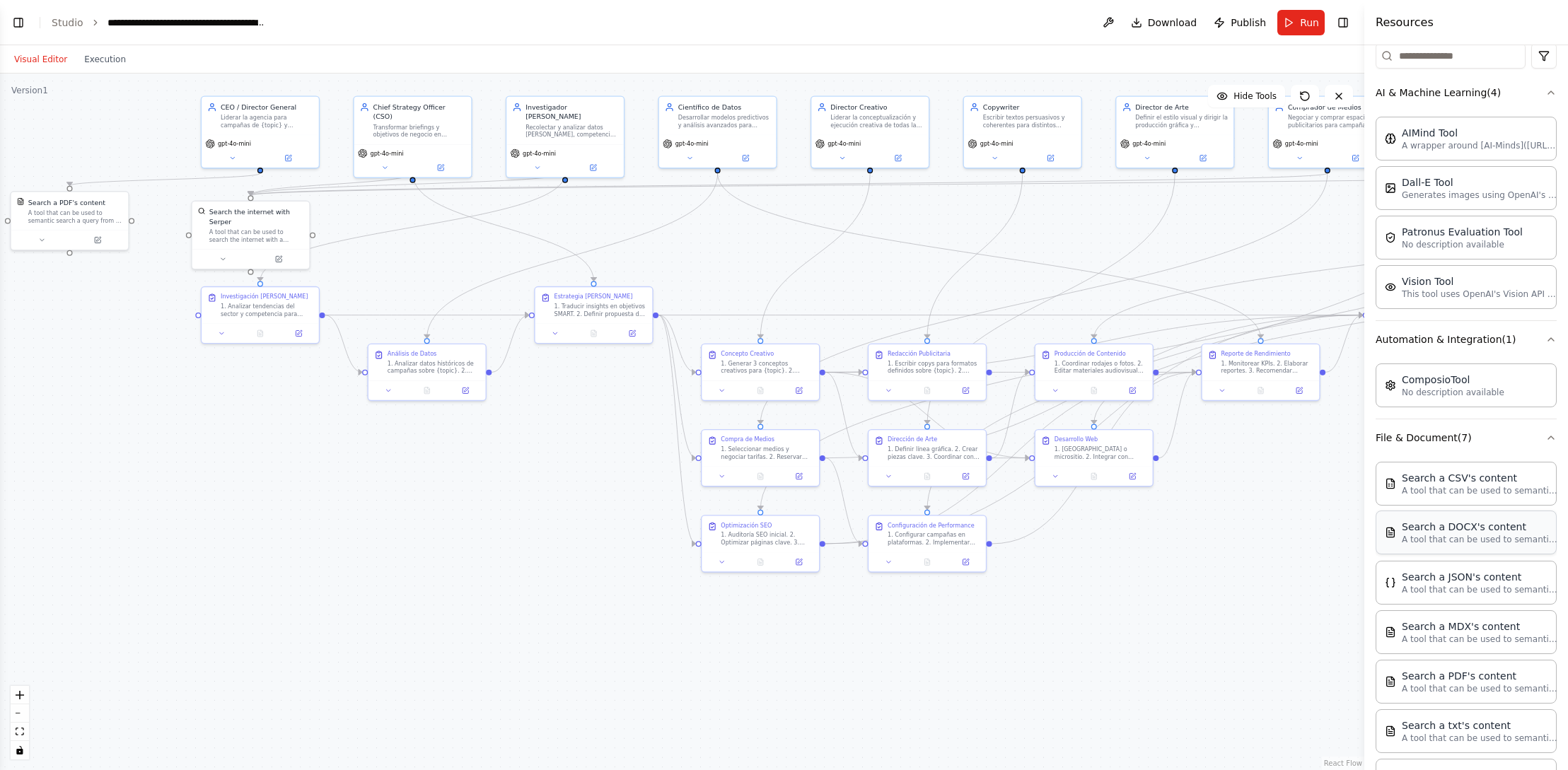
scroll to position [361, 0]
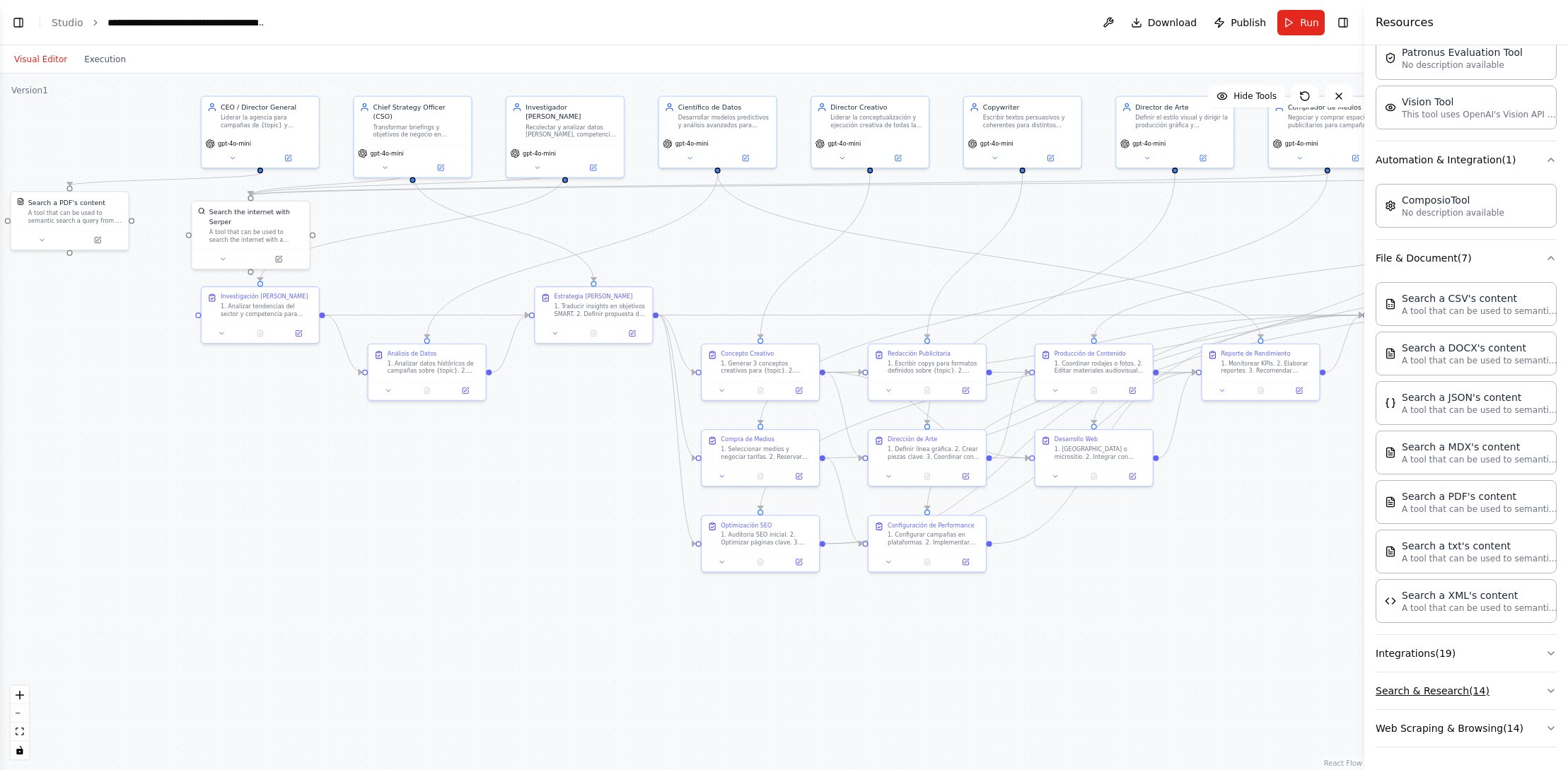
click at [1533, 694] on button "Search & Research ( 14 )" at bounding box center [1466, 691] width 181 height 37
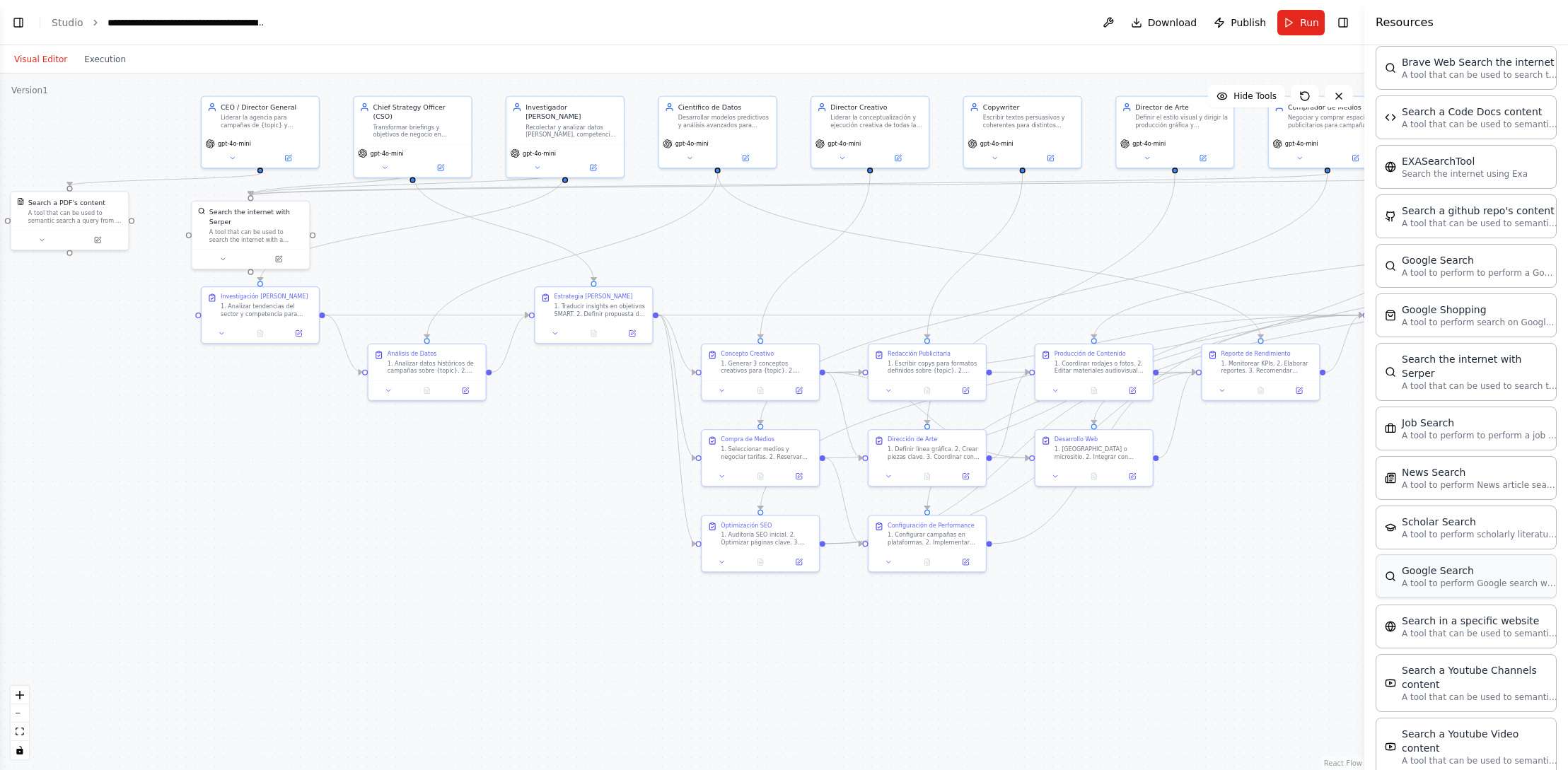
scroll to position [1079, 0]
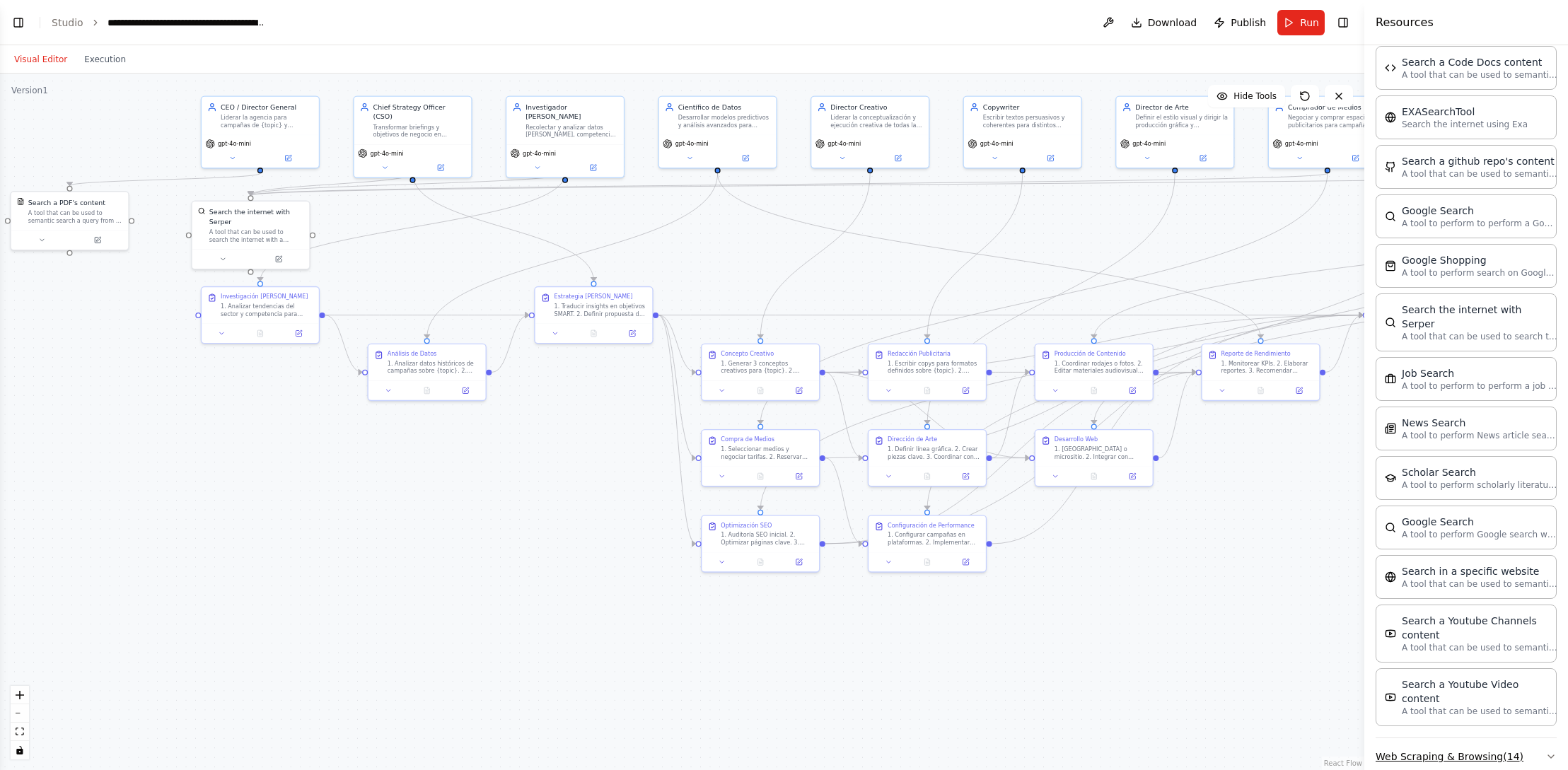
click at [1551, 752] on icon "button" at bounding box center [1551, 757] width 11 height 11
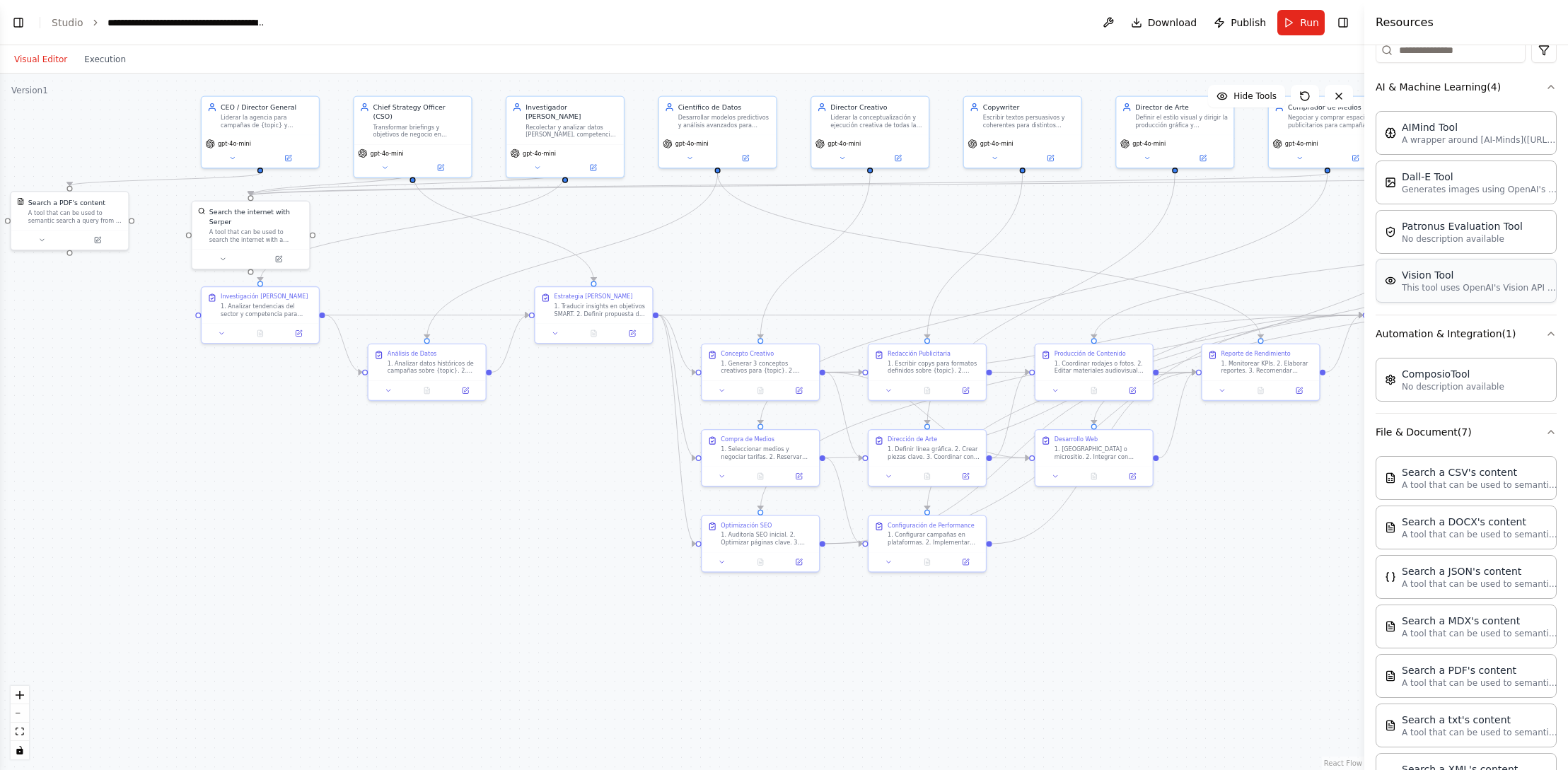
scroll to position [0, 0]
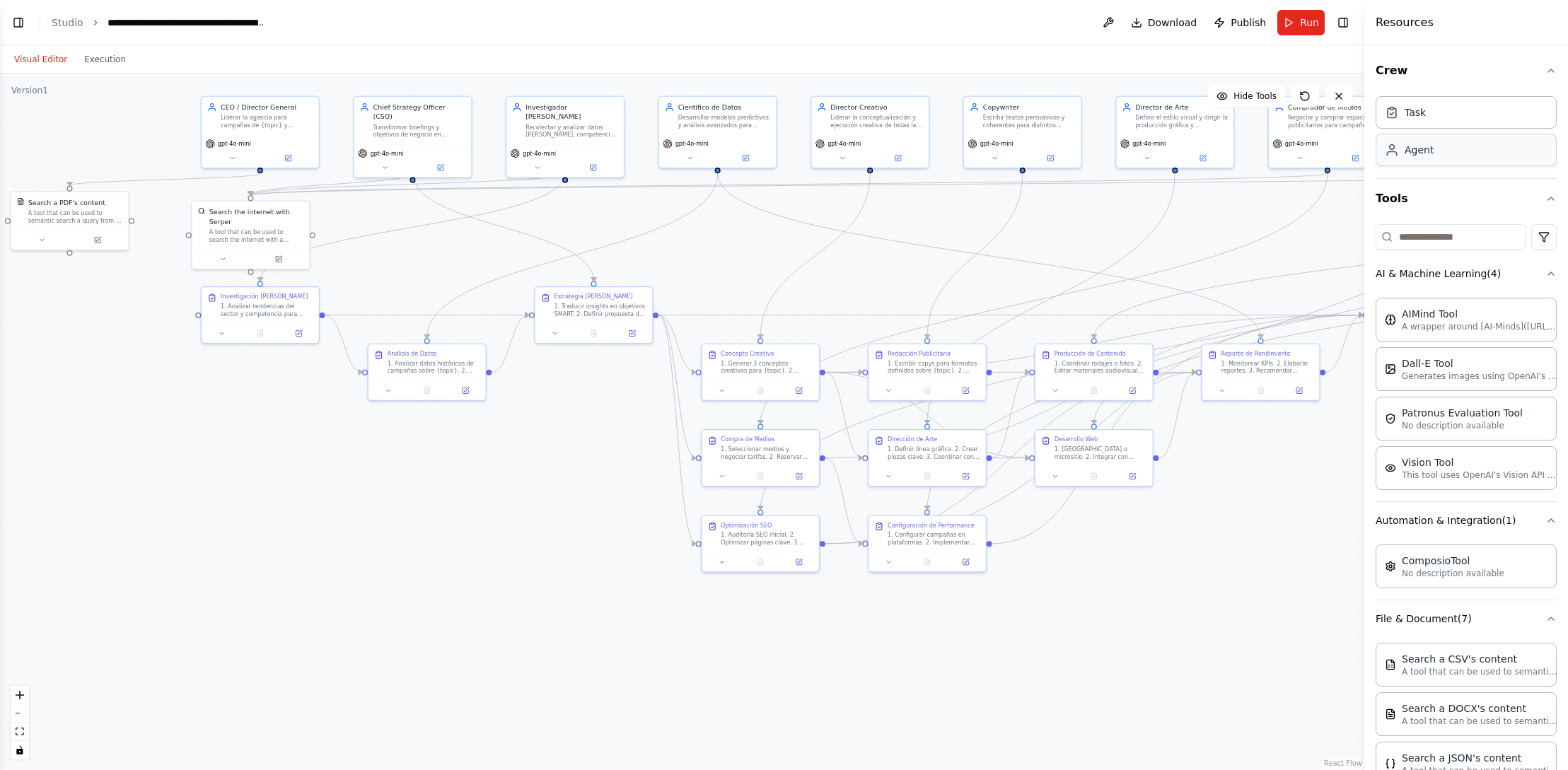
click at [1480, 155] on div "Agent" at bounding box center [1466, 149] width 181 height 32
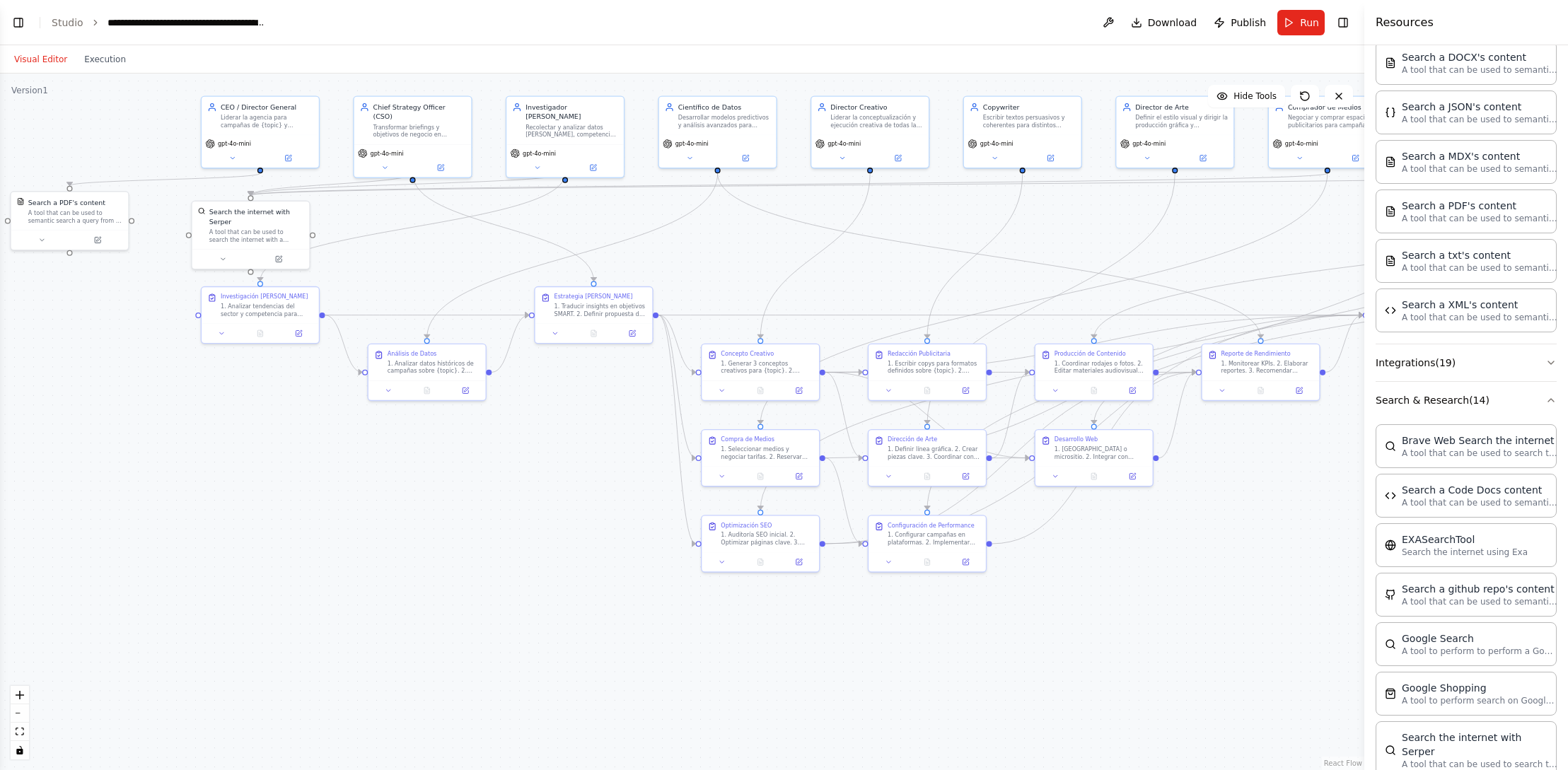
scroll to position [638, 0]
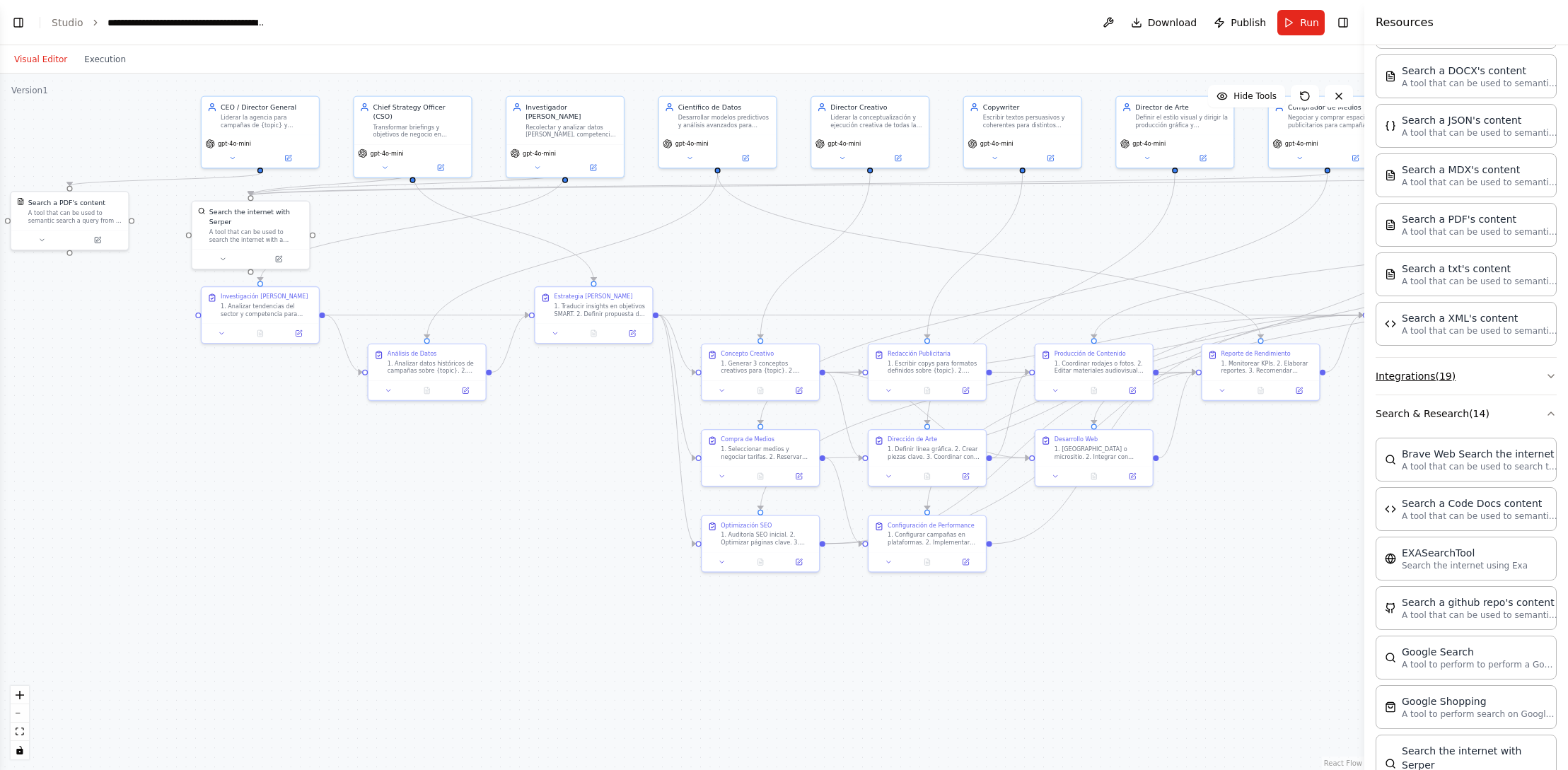
click at [1500, 385] on button "Integrations ( 19 )" at bounding box center [1466, 377] width 181 height 37
